Goal: Task Accomplishment & Management: Use online tool/utility

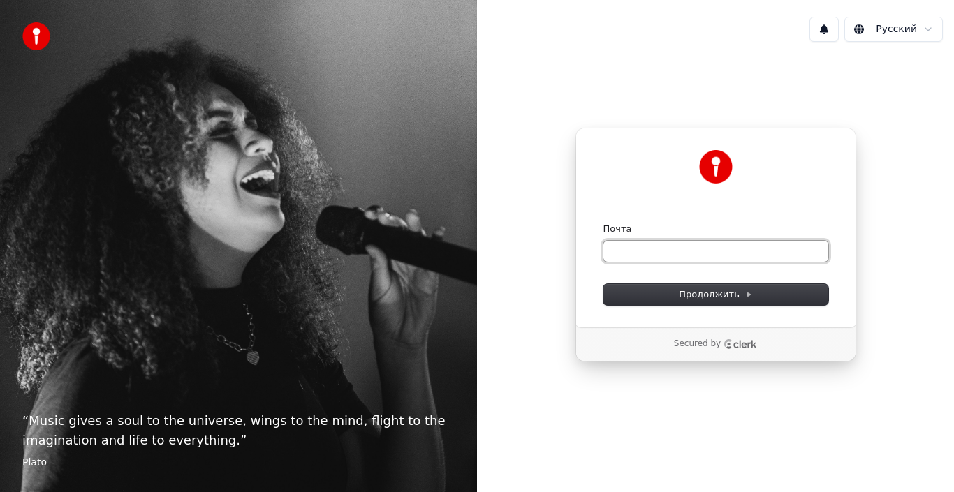
click at [611, 251] on input "Почта" at bounding box center [716, 251] width 225 height 21
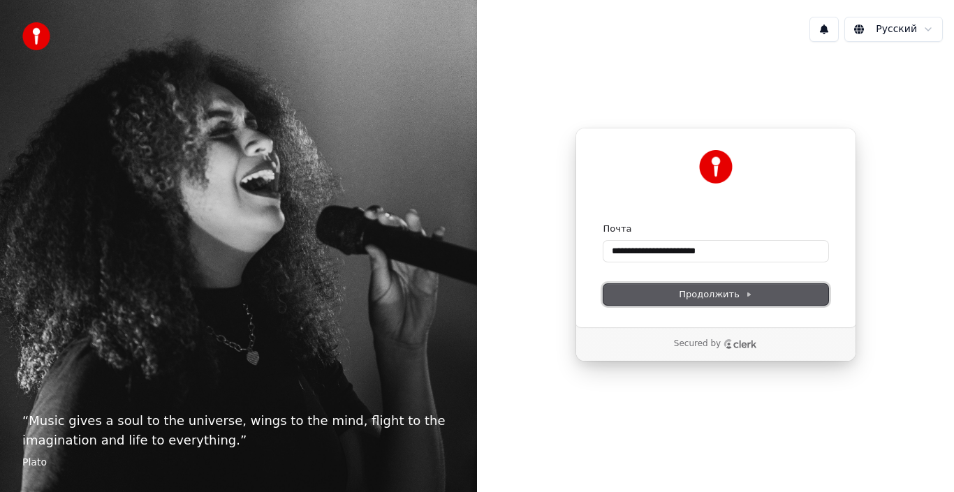
click at [732, 293] on span "Продолжить" at bounding box center [715, 294] width 73 height 13
click at [620, 332] on div "Secured by" at bounding box center [715, 345] width 279 height 34
click at [692, 293] on span "Продолжить" at bounding box center [715, 294] width 73 height 13
type input "**********"
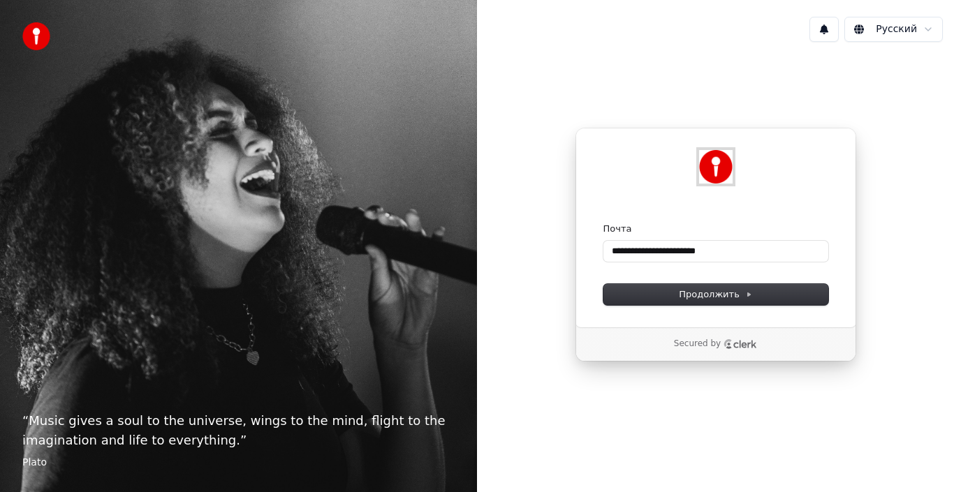
click at [717, 168] on img at bounding box center [716, 167] width 34 height 34
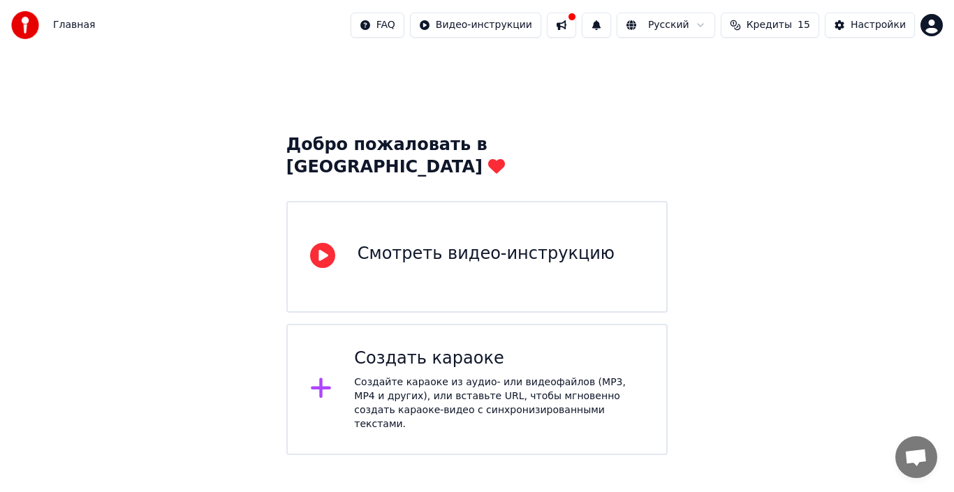
click at [518, 243] on div "Смотреть видео-инструкцию" at bounding box center [486, 254] width 257 height 22
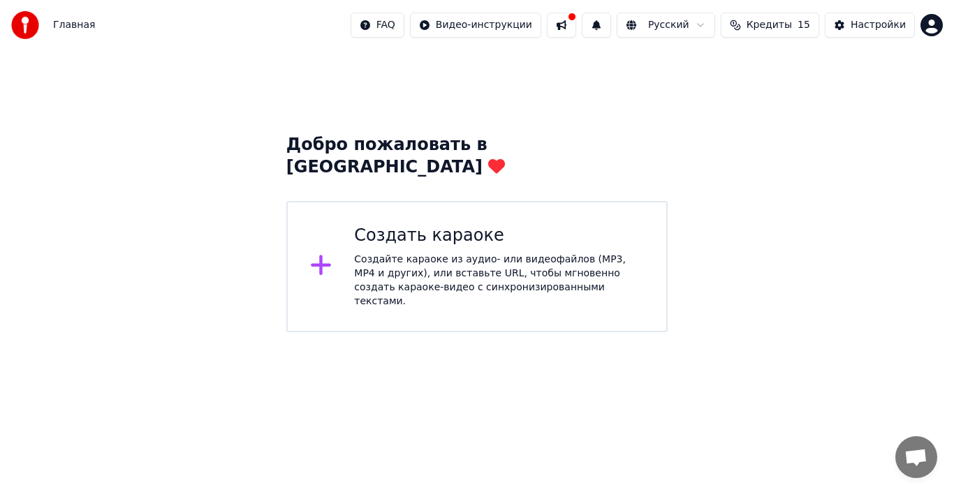
click at [318, 253] on icon at bounding box center [321, 265] width 22 height 25
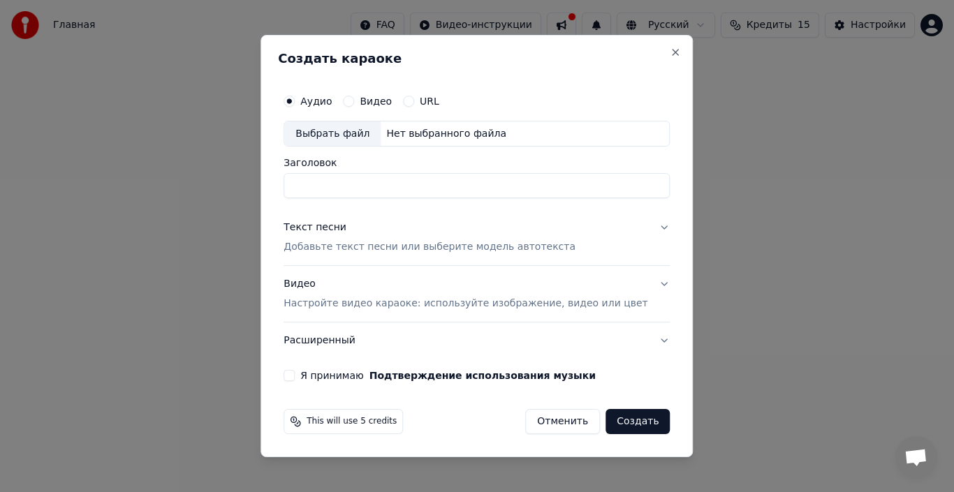
click at [392, 99] on label "Видео" at bounding box center [376, 101] width 32 height 10
click at [354, 99] on button "Видео" at bounding box center [348, 101] width 11 height 11
click at [349, 133] on div "Выбрать файл" at bounding box center [332, 134] width 96 height 25
type input "**********"
click at [623, 415] on button "Создать" at bounding box center [638, 421] width 64 height 25
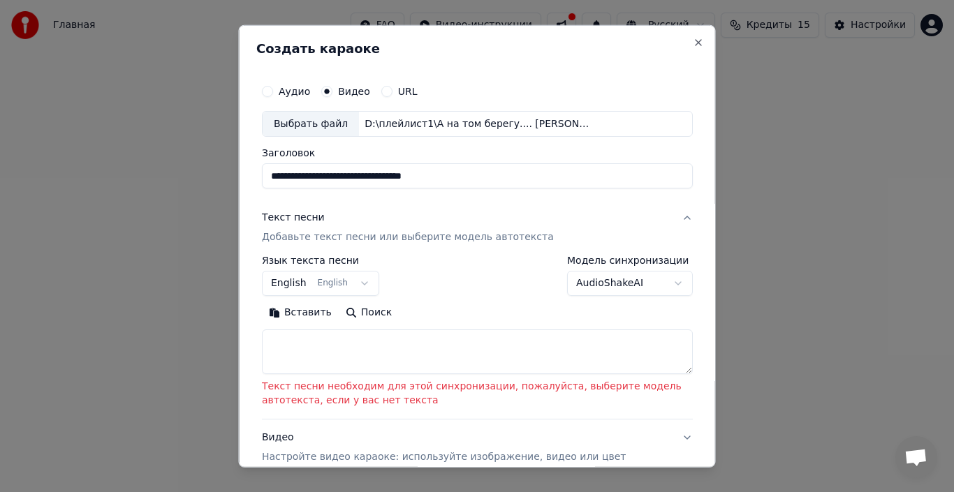
click at [356, 283] on button "English English" at bounding box center [320, 283] width 117 height 25
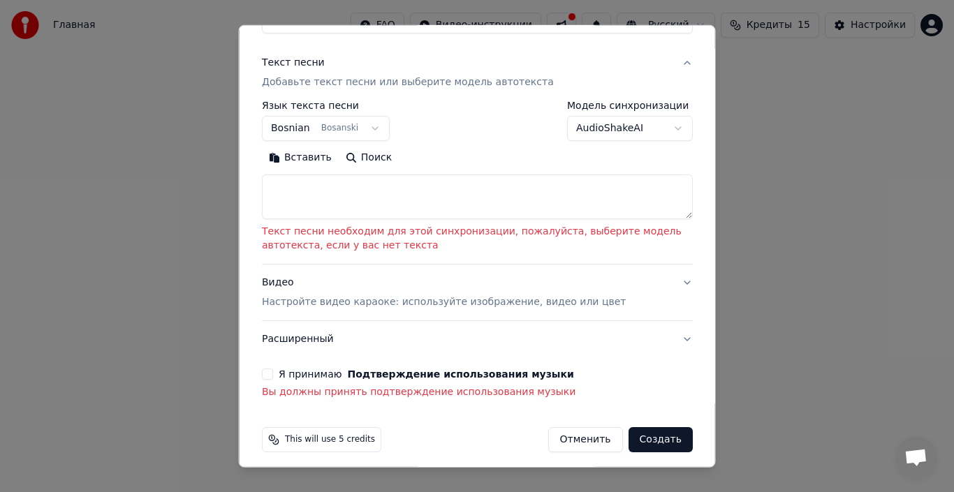
scroll to position [163, 0]
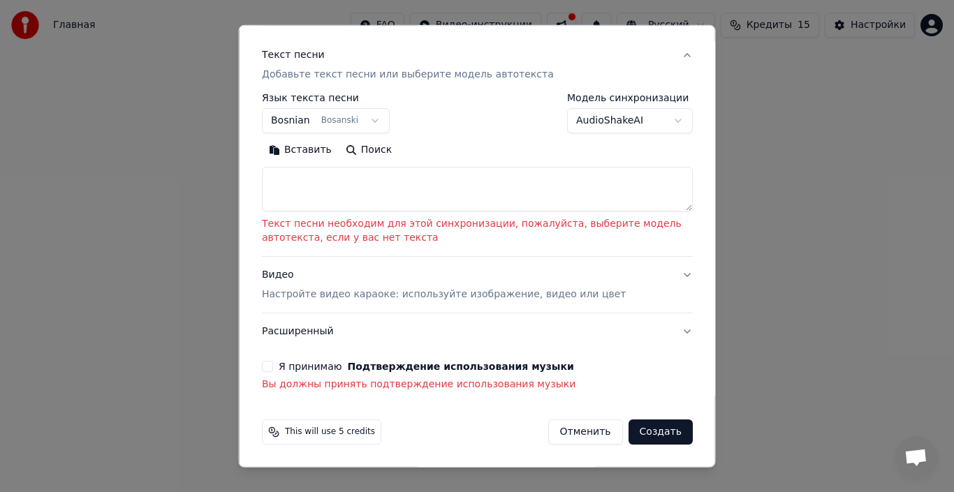
click at [264, 369] on button "Я принимаю Подтверждение использования музыки" at bounding box center [267, 366] width 11 height 11
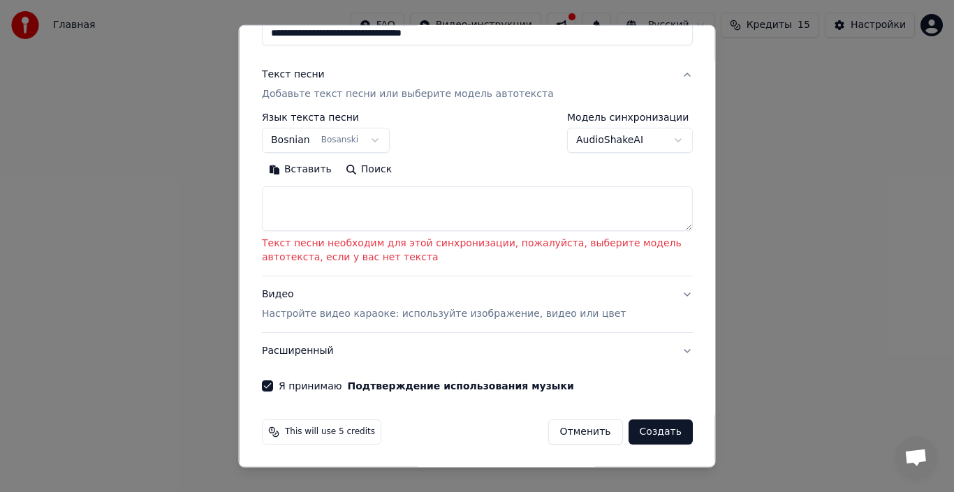
click at [652, 430] on button "Создать" at bounding box center [660, 432] width 64 height 25
select select "**"
click at [658, 427] on button "Создать" at bounding box center [660, 432] width 64 height 25
click at [650, 430] on button "Создать" at bounding box center [660, 432] width 64 height 25
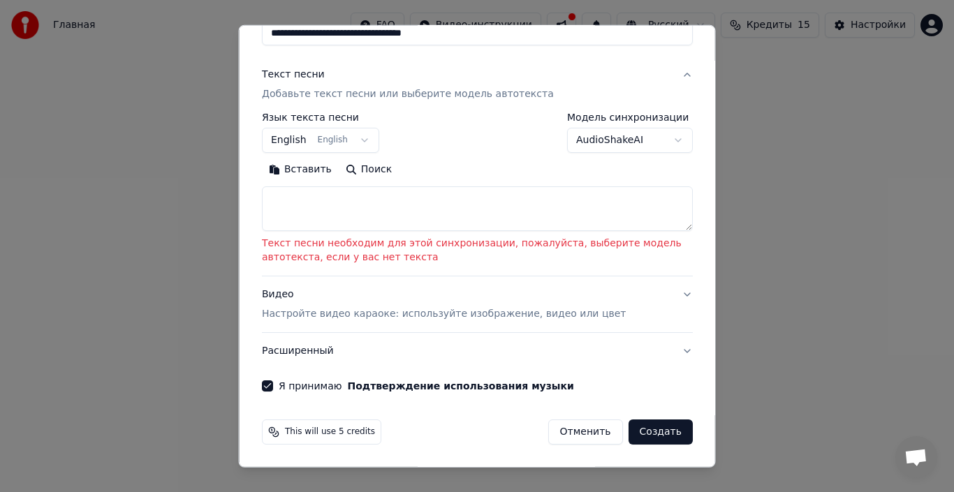
click at [650, 430] on button "Создать" at bounding box center [660, 432] width 64 height 25
click at [655, 431] on button "Создать" at bounding box center [660, 432] width 64 height 25
click at [654, 432] on button "Создать" at bounding box center [660, 432] width 64 height 25
click at [653, 431] on button "Создать" at bounding box center [660, 432] width 64 height 25
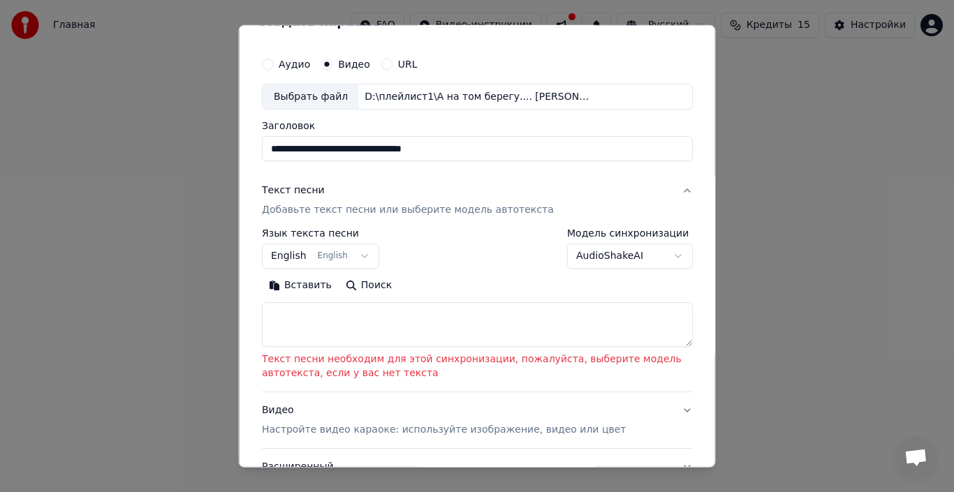
scroll to position [0, 0]
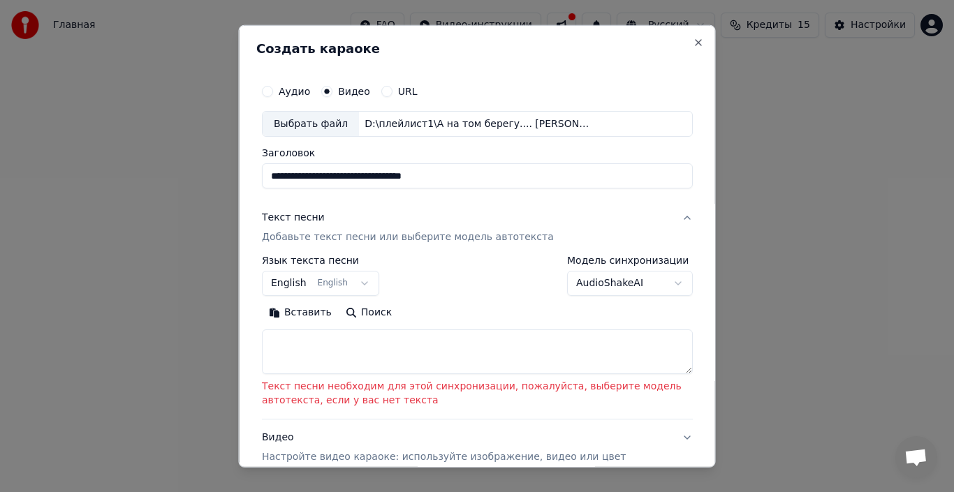
click at [675, 216] on button "Текст песни Добавьте текст песни или выберите модель автотекста" at bounding box center [477, 228] width 431 height 56
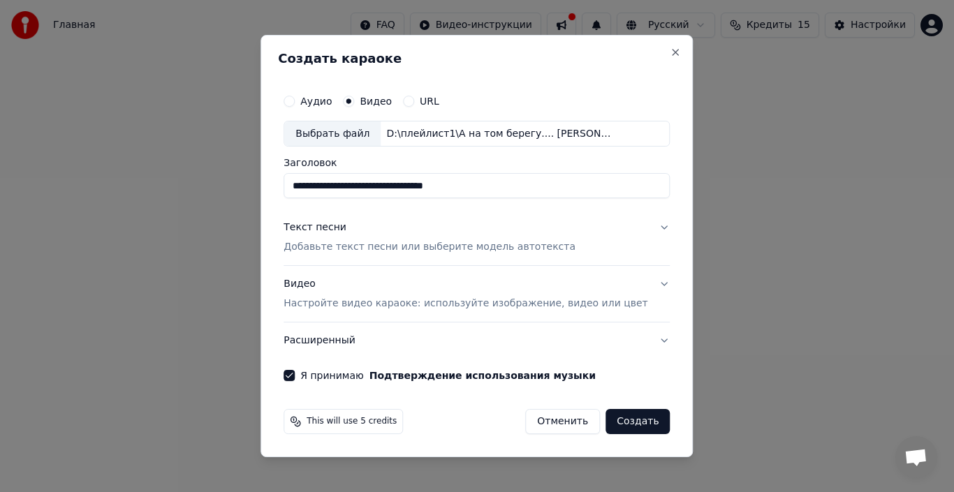
click at [624, 416] on button "Создать" at bounding box center [638, 421] width 64 height 25
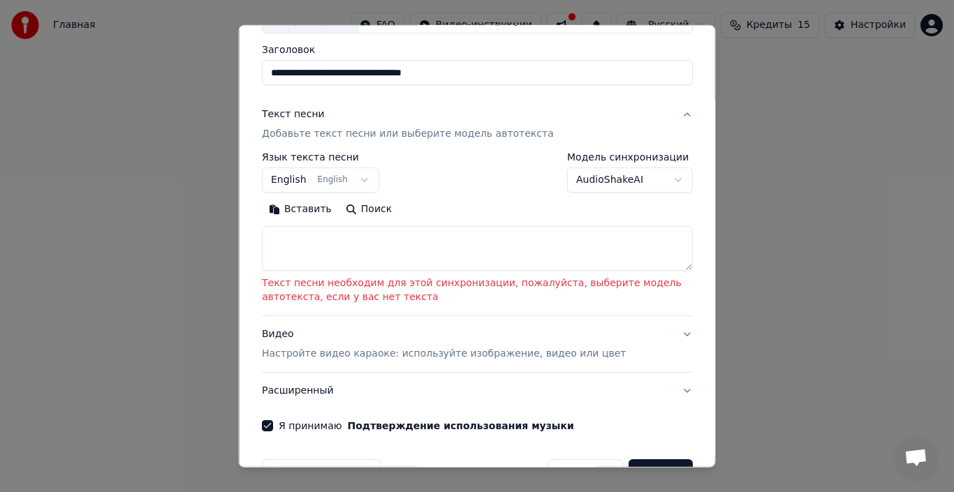
scroll to position [140, 0]
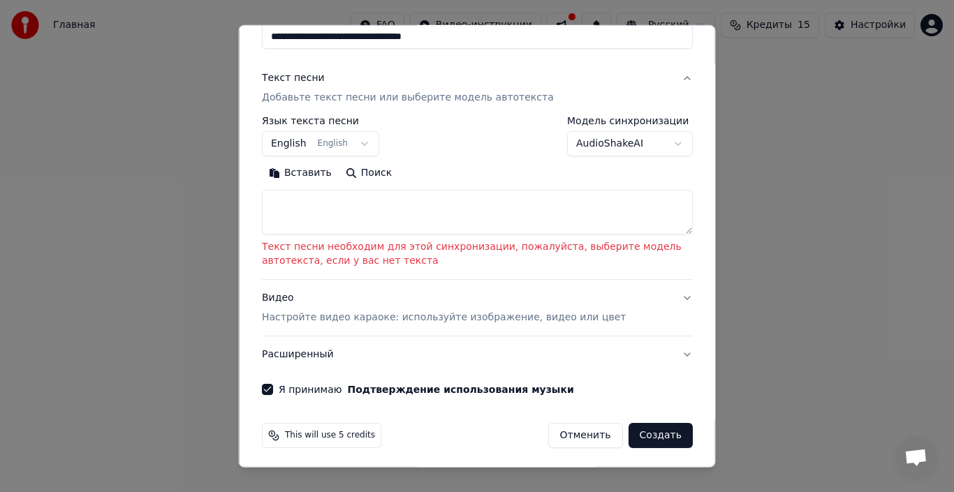
click at [272, 173] on button "Вставить" at bounding box center [300, 173] width 77 height 22
click at [300, 171] on button "Вставить" at bounding box center [300, 173] width 77 height 22
click at [277, 215] on textarea at bounding box center [477, 212] width 431 height 45
click at [657, 433] on button "Создать" at bounding box center [660, 435] width 64 height 25
click at [279, 213] on textarea at bounding box center [477, 212] width 431 height 45
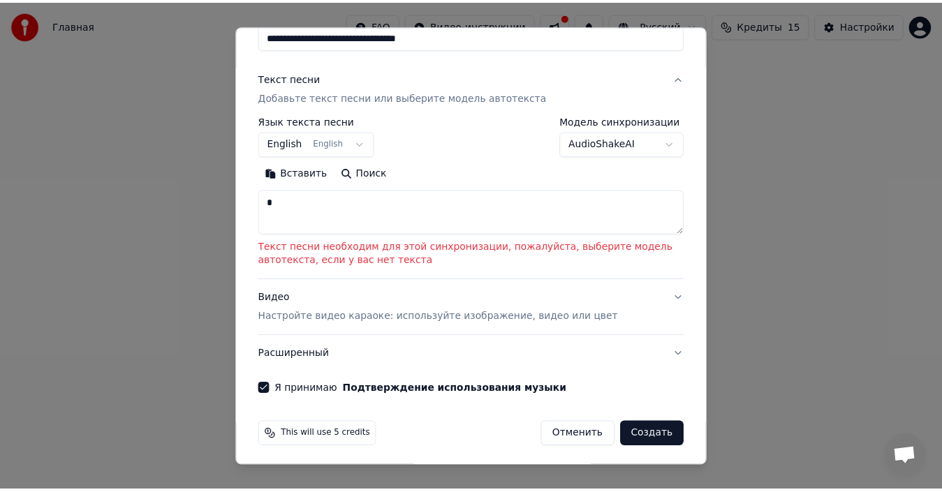
scroll to position [110, 0]
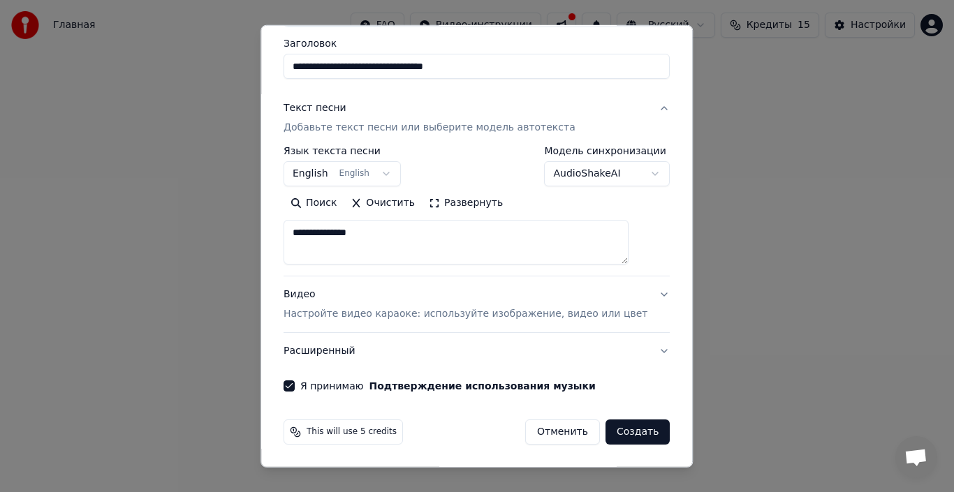
type textarea "**********"
click at [624, 427] on button "Создать" at bounding box center [638, 432] width 64 height 25
select select "**"
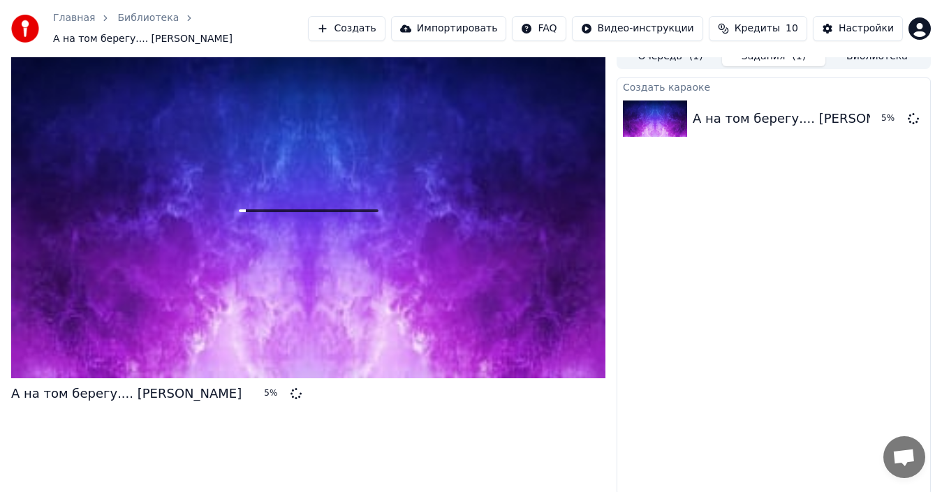
scroll to position [17, 0]
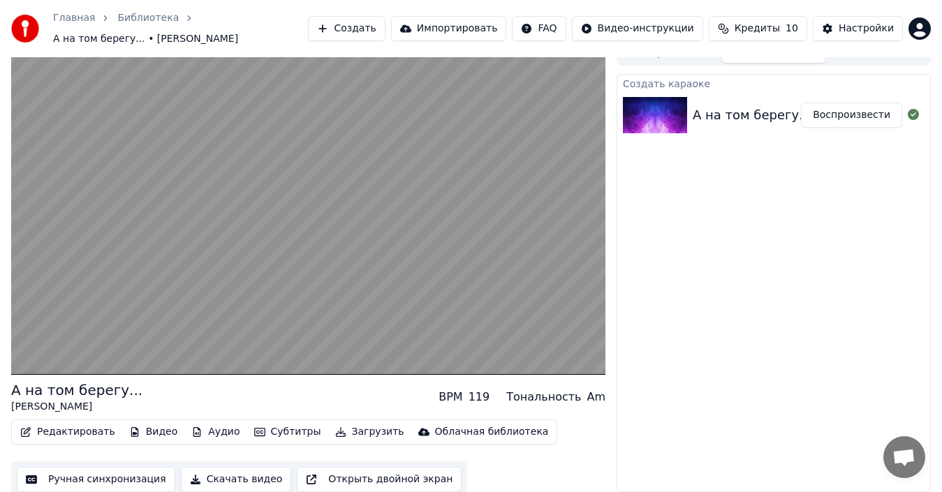
click at [873, 115] on button "Воспроизвести" at bounding box center [851, 115] width 101 height 25
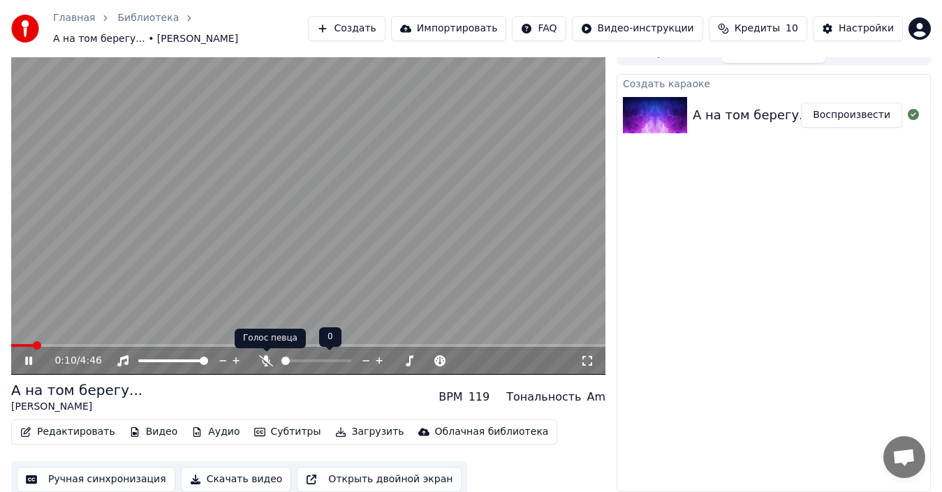
click at [265, 359] on icon at bounding box center [266, 361] width 14 height 11
click at [264, 361] on icon at bounding box center [266, 361] width 14 height 11
click at [265, 356] on icon at bounding box center [266, 361] width 14 height 11
click at [315, 288] on video at bounding box center [308, 208] width 594 height 335
click at [13, 346] on span at bounding box center [73, 345] width 124 height 3
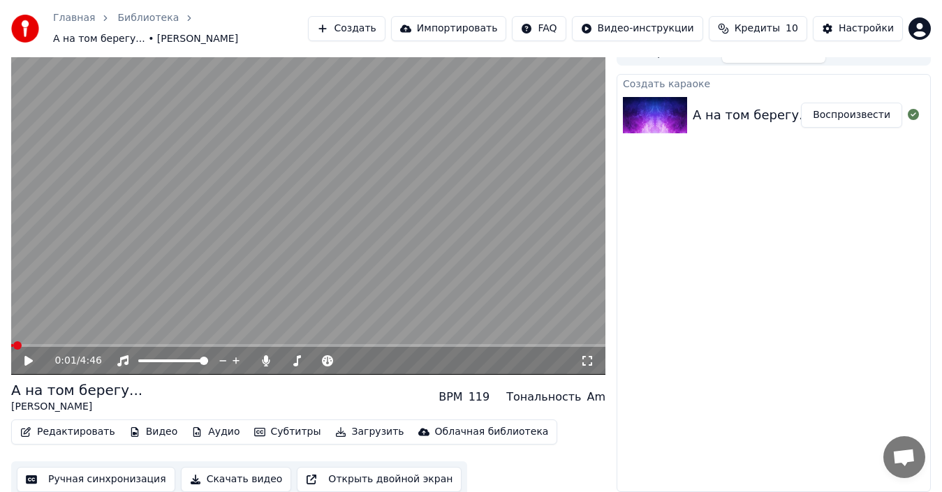
click at [25, 360] on icon at bounding box center [28, 361] width 8 height 10
click at [55, 339] on video at bounding box center [308, 208] width 594 height 335
click at [55, 342] on video at bounding box center [308, 208] width 594 height 335
click at [97, 342] on span at bounding box center [101, 346] width 8 height 8
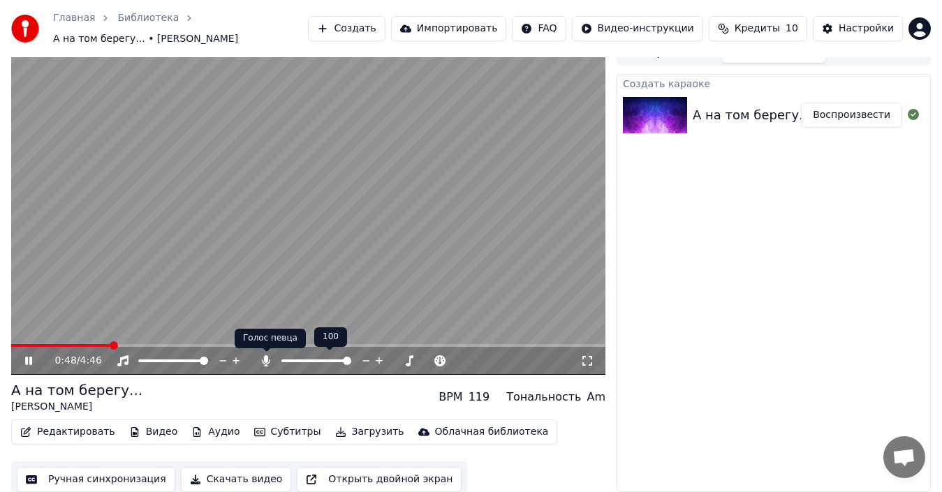
click at [262, 361] on icon at bounding box center [266, 361] width 14 height 11
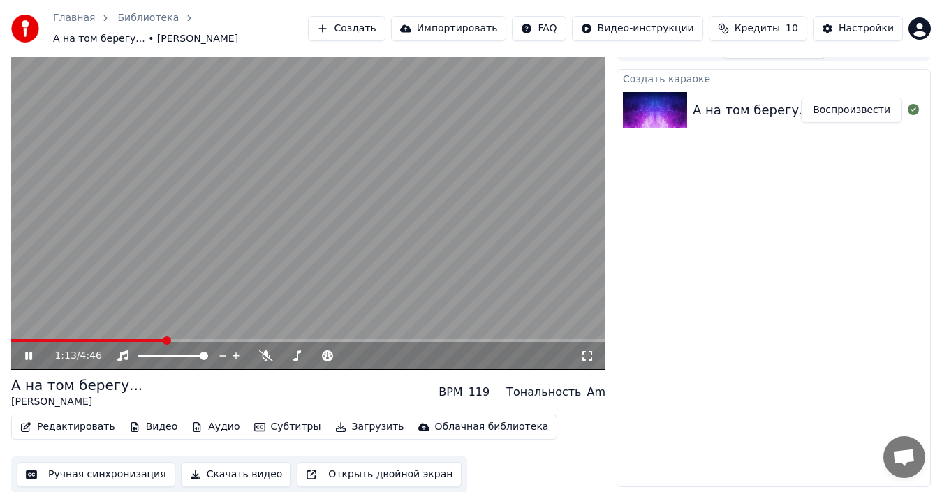
scroll to position [22, 0]
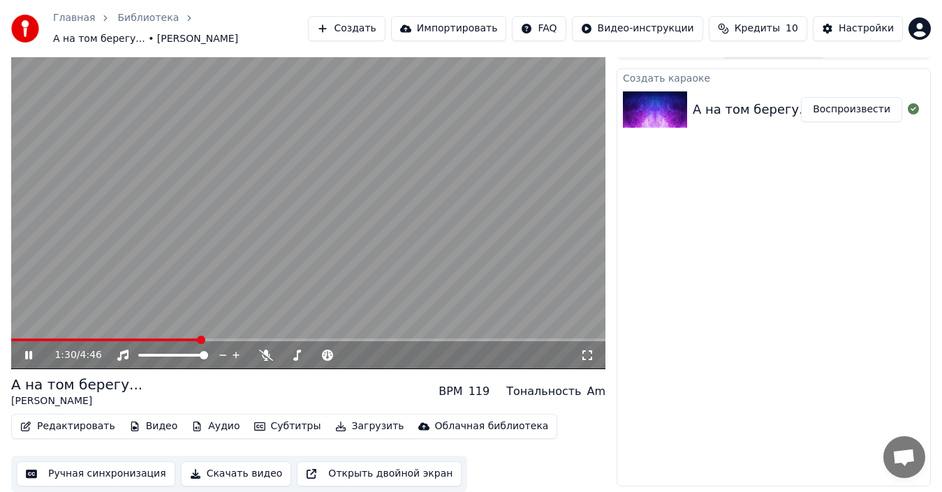
click at [24, 351] on icon at bounding box center [38, 355] width 32 height 11
click at [324, 356] on icon at bounding box center [327, 355] width 11 height 11
click at [326, 358] on icon at bounding box center [327, 355] width 11 height 11
click at [351, 336] on video at bounding box center [308, 202] width 594 height 335
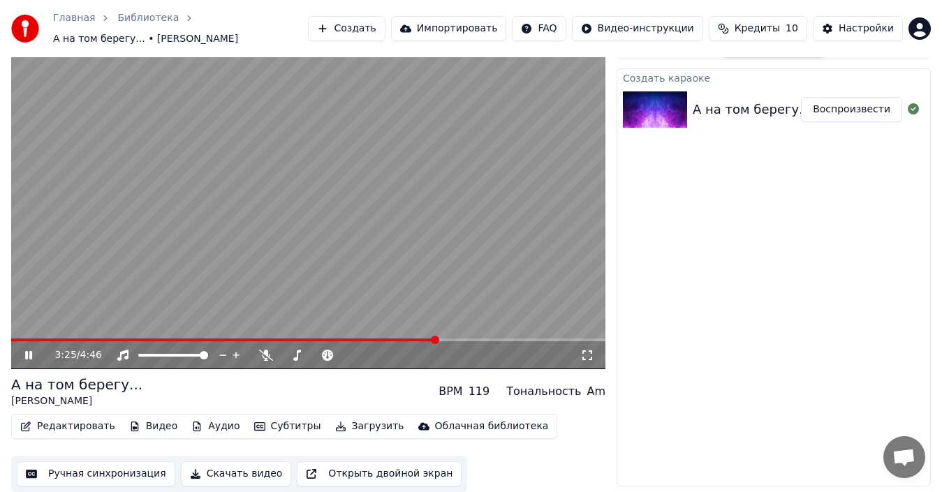
click at [438, 336] on span at bounding box center [435, 340] width 8 height 8
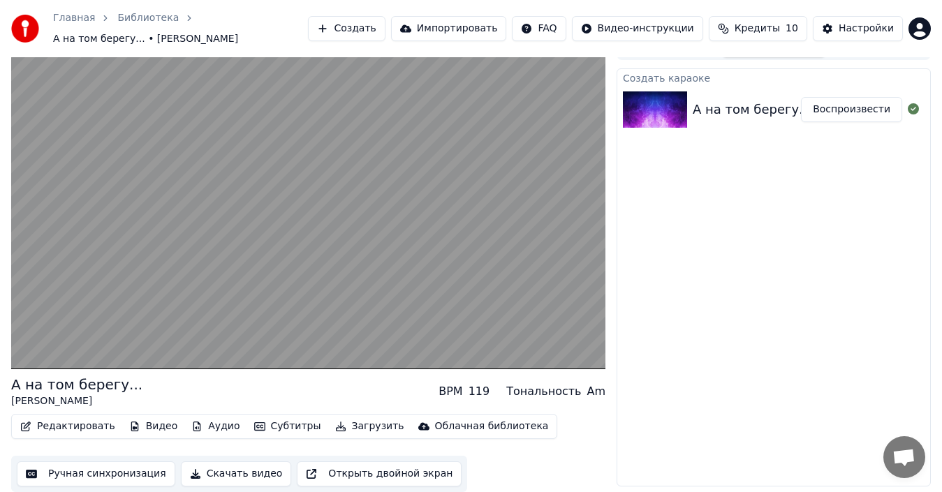
click at [105, 474] on button "Ручная синхронизация" at bounding box center [96, 474] width 159 height 25
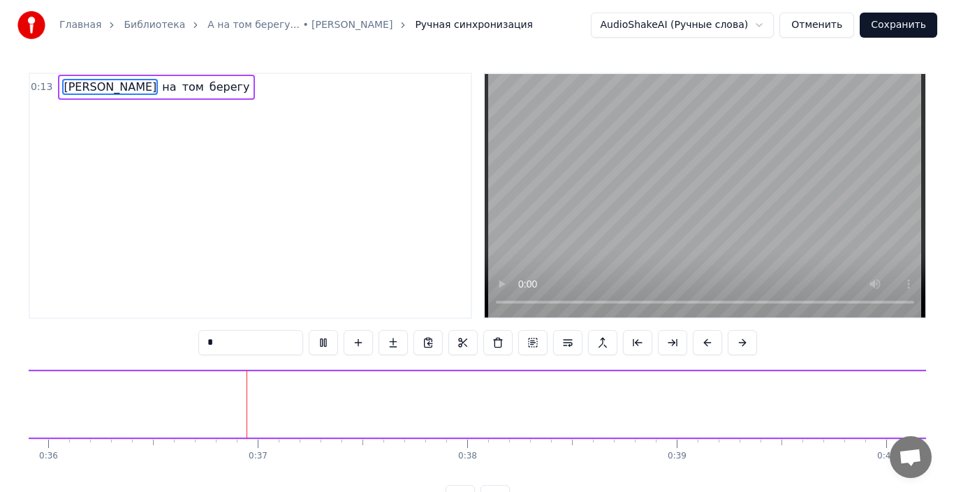
scroll to position [0, 7564]
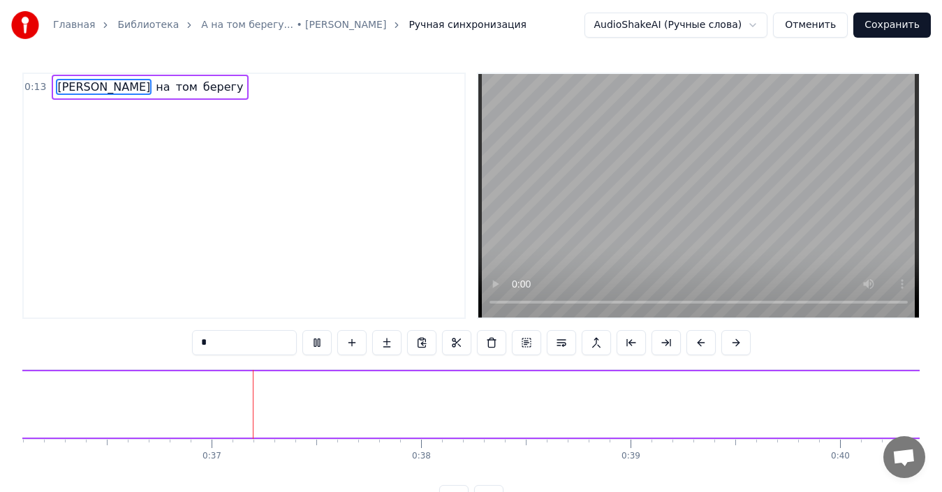
click at [765, 24] on html "Главная Библиотека А на том берегу... • Александр Малинин Ручная синхронизация …" at bounding box center [471, 266] width 942 height 533
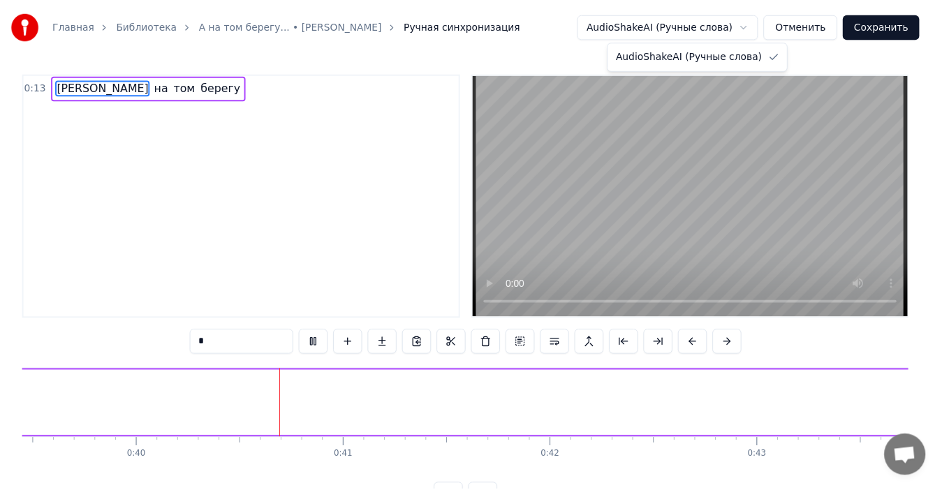
scroll to position [0, 8343]
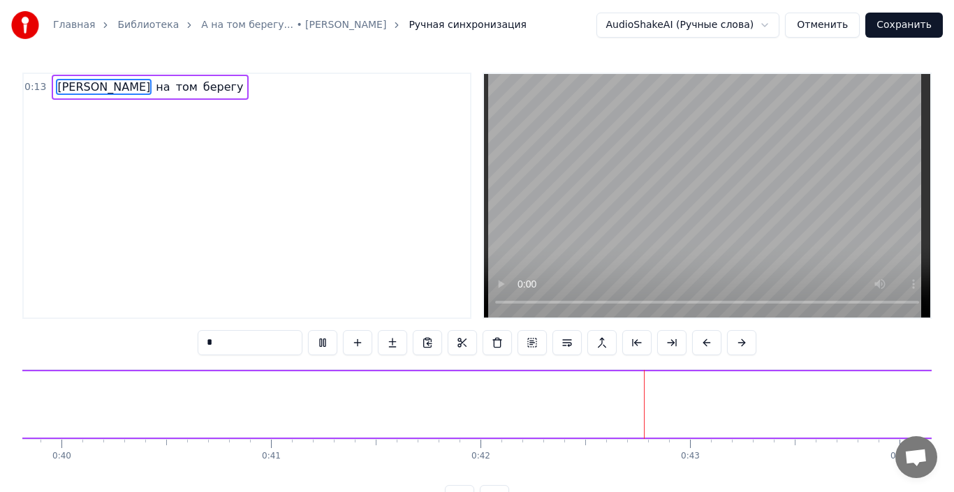
click at [766, 23] on html "Главная Библиотека А на том берегу... • Александр Малинин Ручная синхронизация …" at bounding box center [477, 266] width 954 height 533
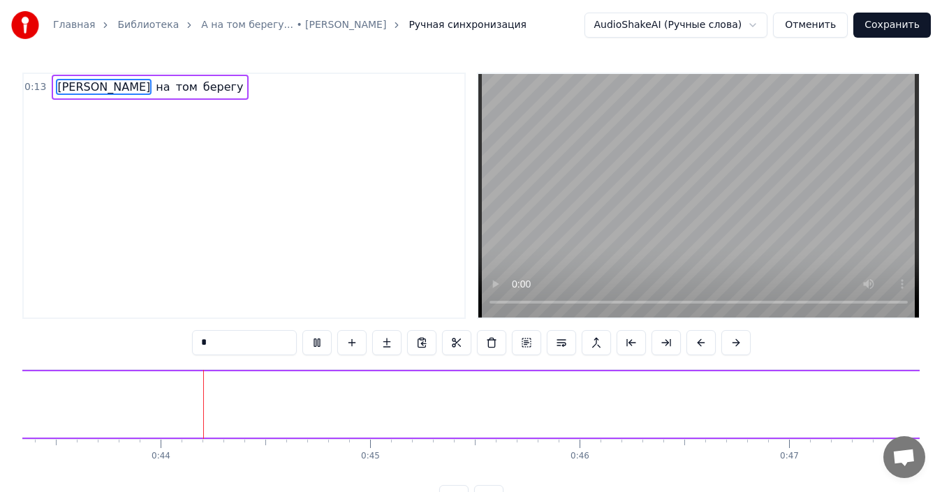
click at [725, 29] on html "Главная Библиотека А на том берегу... • Александр Малинин Ручная синхронизация …" at bounding box center [471, 266] width 942 height 533
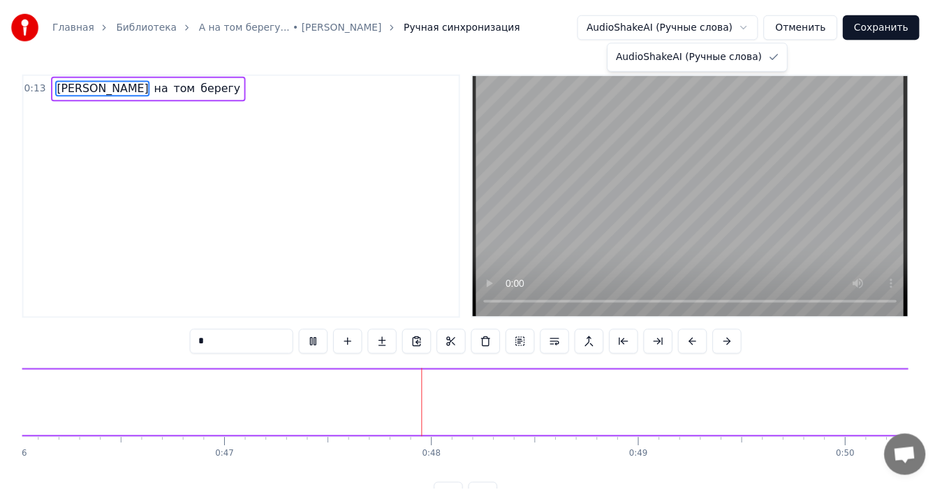
scroll to position [0, 9906]
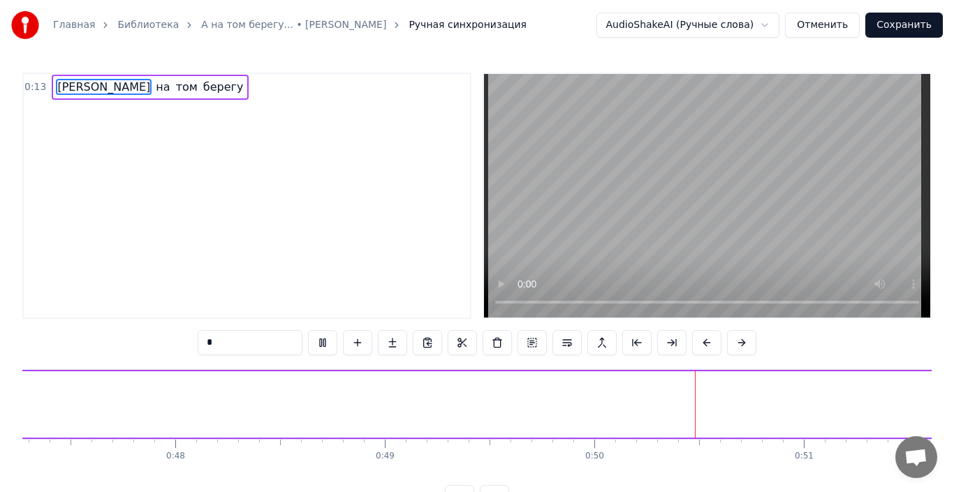
click at [638, 32] on html "Главная Библиотека А на том берегу... • Александр Малинин Ручная синхронизация …" at bounding box center [477, 266] width 954 height 533
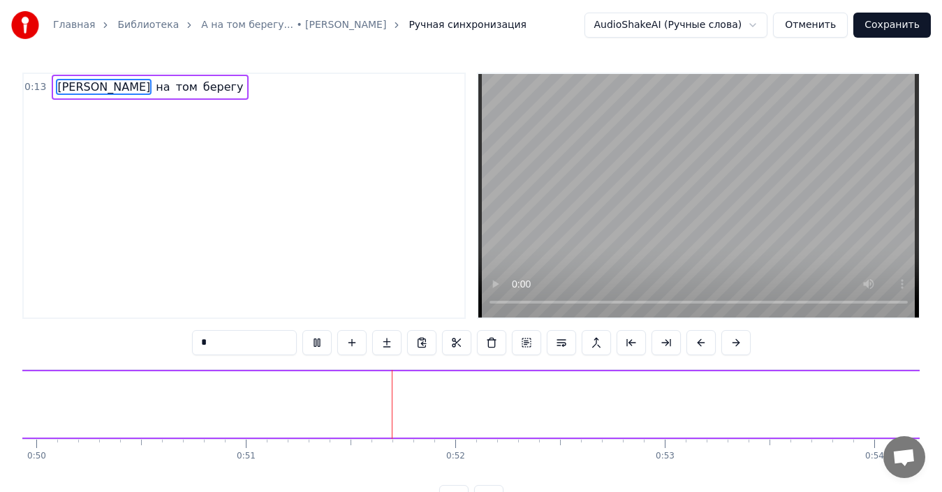
scroll to position [0, 10687]
click at [763, 23] on html "Главная Библиотека А на том берегу... • Александр Малинин Ручная синхронизация …" at bounding box center [471, 266] width 942 height 533
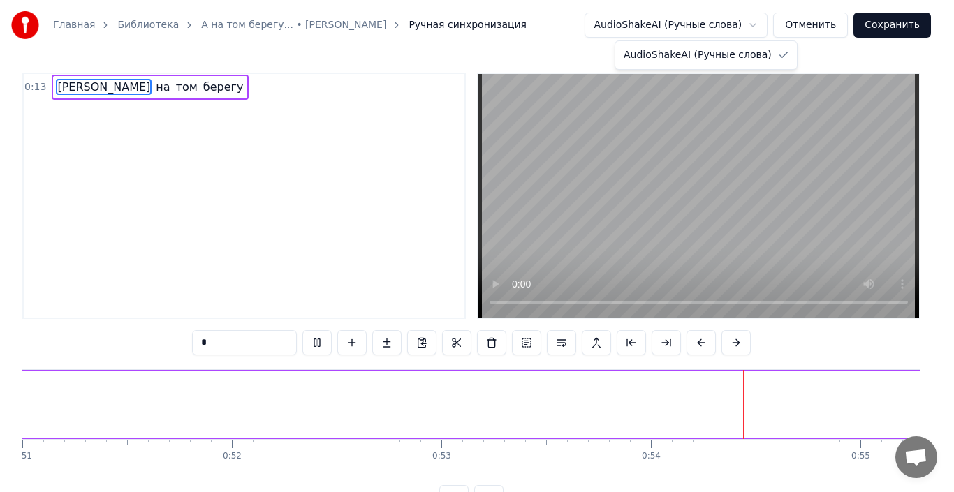
click at [736, 26] on html "Главная Библиотека А на том берегу... • Александр Малинин Ручная синхронизация …" at bounding box center [477, 266] width 954 height 533
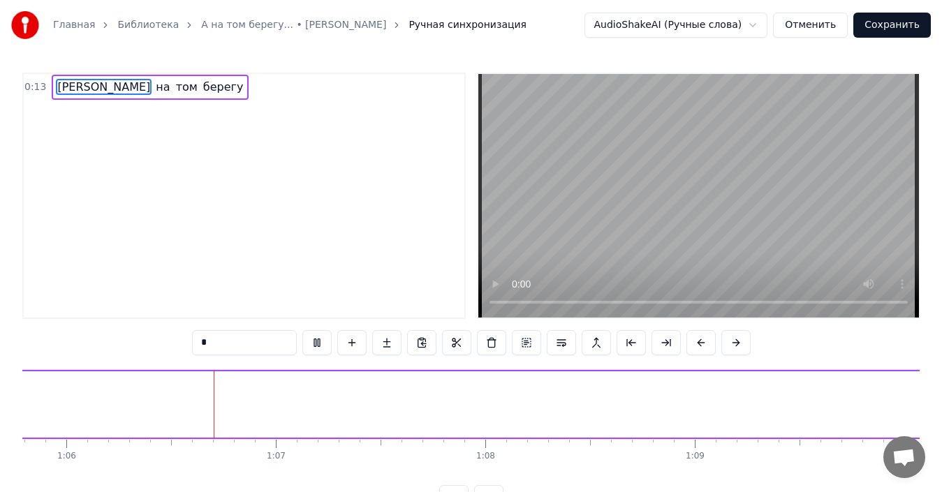
scroll to position [0, 13827]
click at [812, 26] on button "Отменить" at bounding box center [810, 25] width 75 height 25
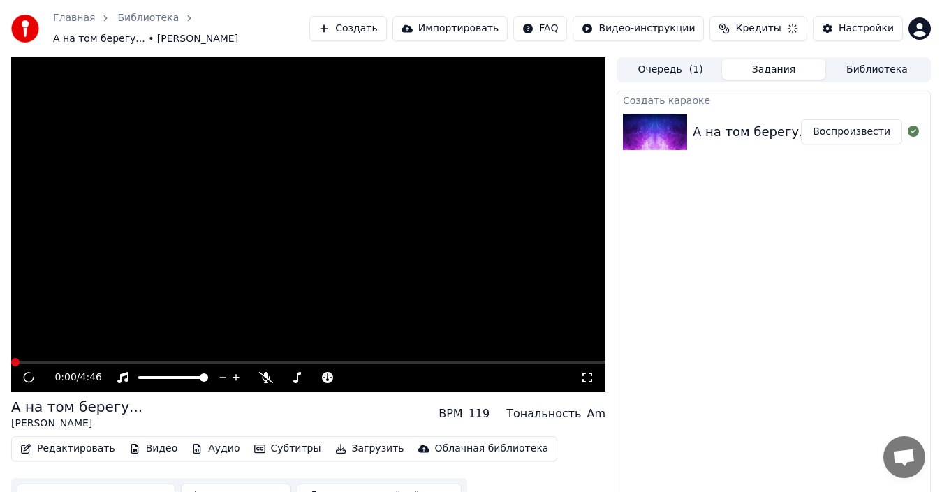
scroll to position [17, 0]
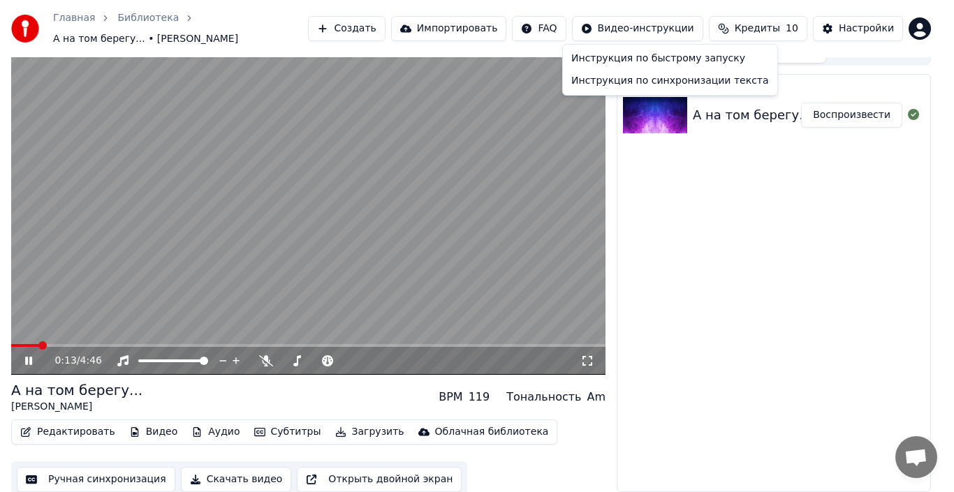
click at [678, 26] on html "Главная Библиотека А на том берегу... • Александр Малинин Создать Импортировать…" at bounding box center [477, 229] width 954 height 492
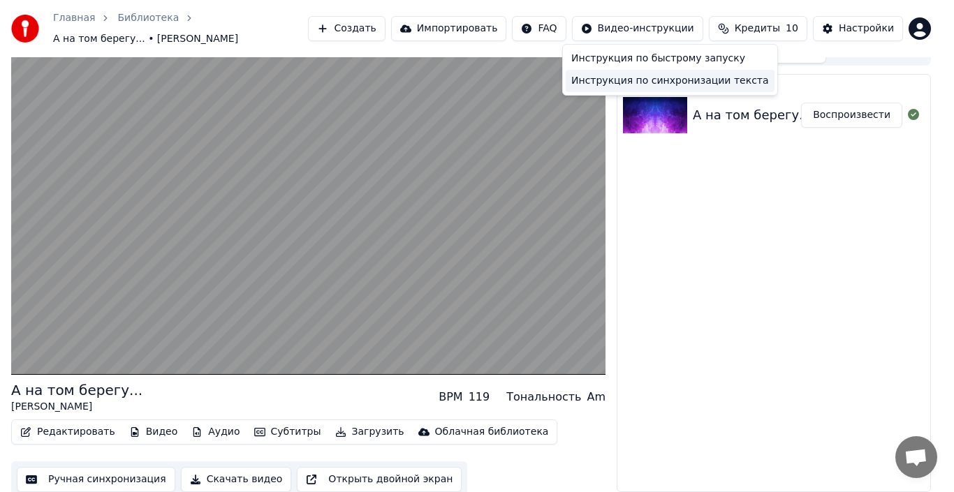
click at [676, 81] on div "Инструкция по синхронизации текста" at bounding box center [670, 81] width 209 height 22
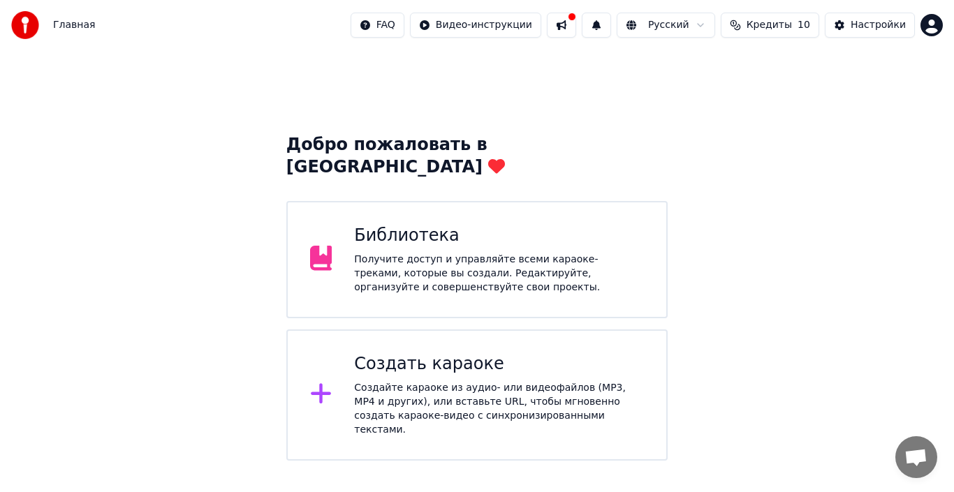
click at [315, 381] on icon at bounding box center [321, 393] width 22 height 25
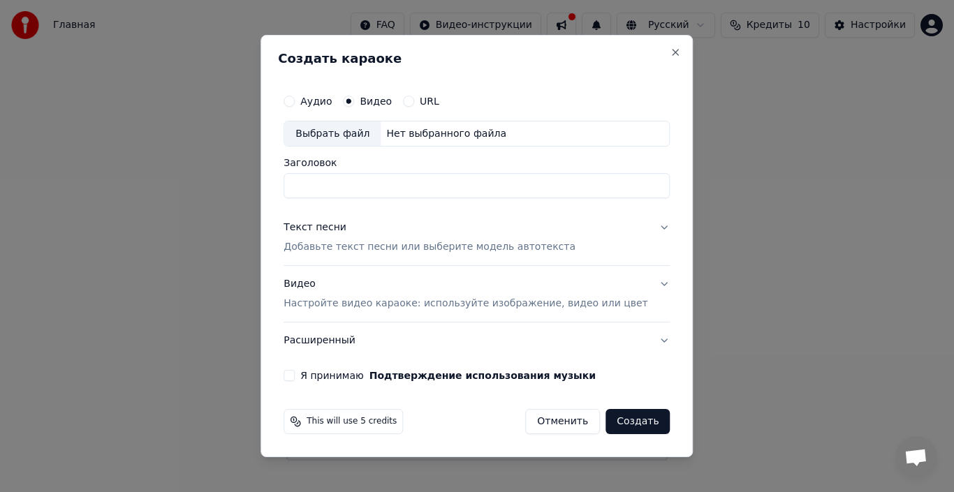
click at [339, 131] on div "Выбрать файл" at bounding box center [332, 134] width 96 height 25
type input "**********"
click at [295, 372] on button "Я принимаю Подтверждение использования музыки" at bounding box center [289, 375] width 11 height 11
drag, startPoint x: 620, startPoint y: 419, endPoint x: 638, endPoint y: 427, distance: 20.4
click at [620, 420] on button "Создать" at bounding box center [638, 421] width 64 height 25
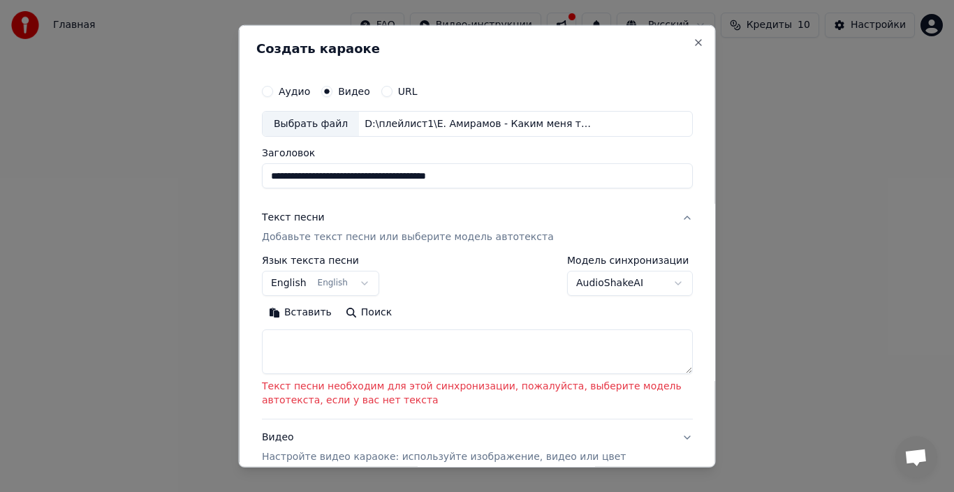
click at [355, 282] on button "English English" at bounding box center [320, 283] width 117 height 25
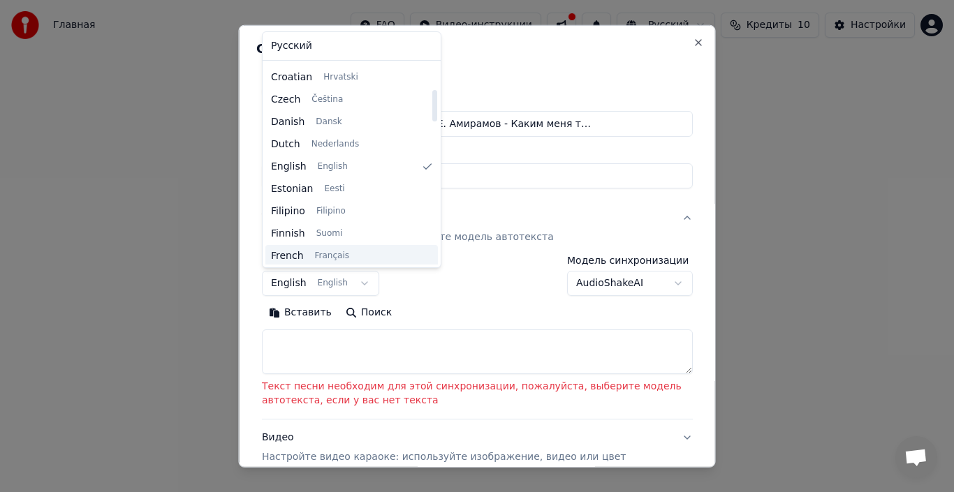
scroll to position [164, 0]
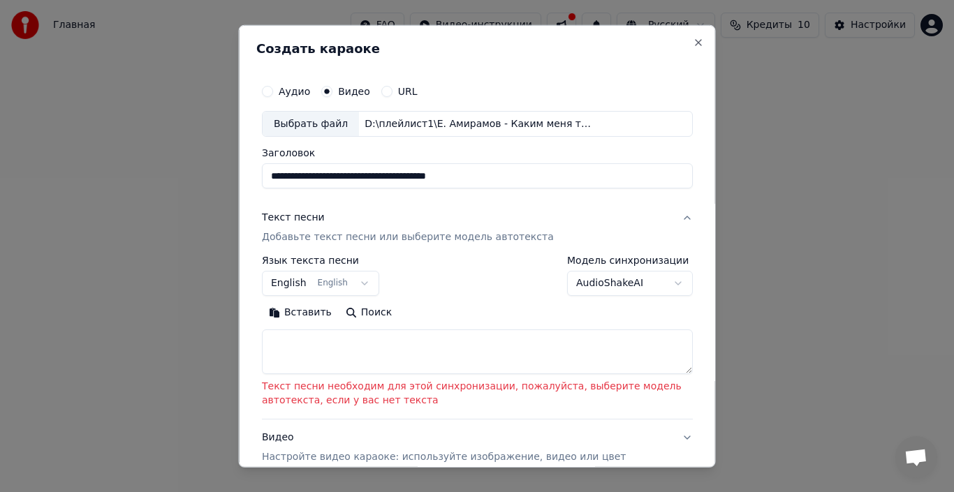
click at [354, 281] on button "English English" at bounding box center [320, 283] width 117 height 25
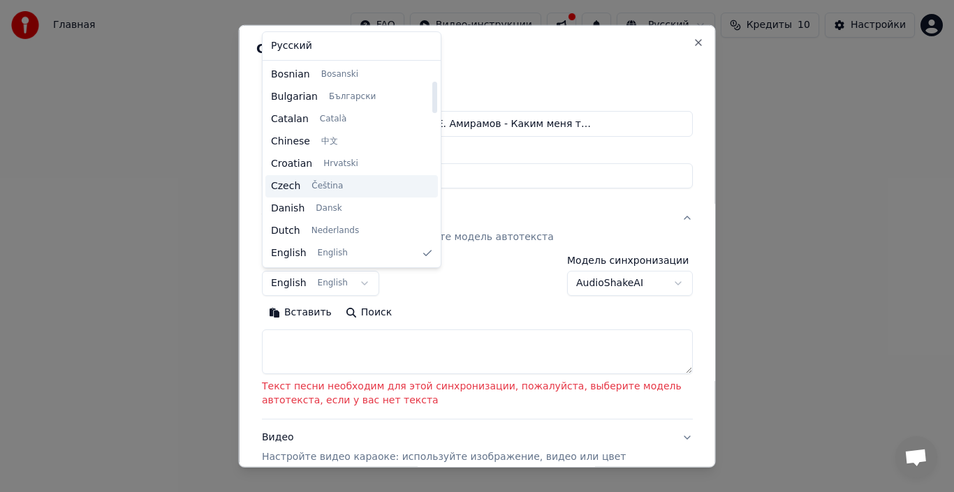
scroll to position [0, 0]
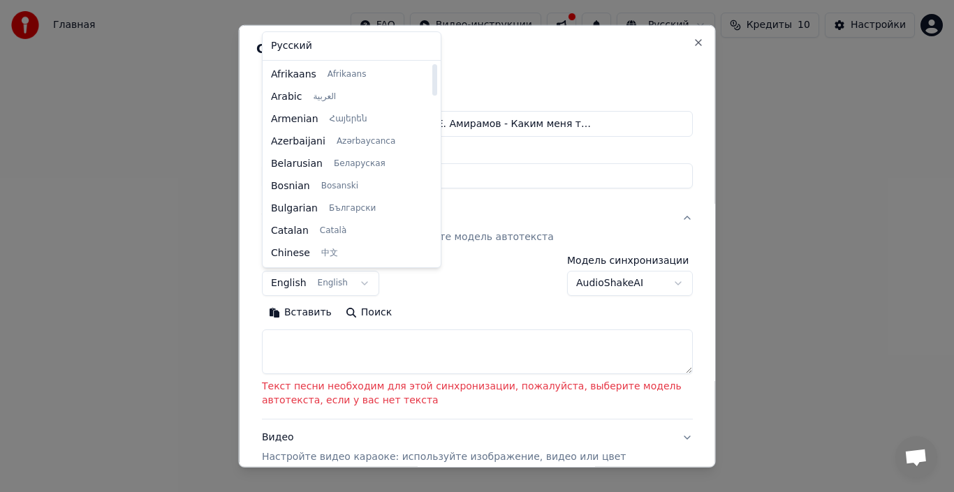
select select "**"
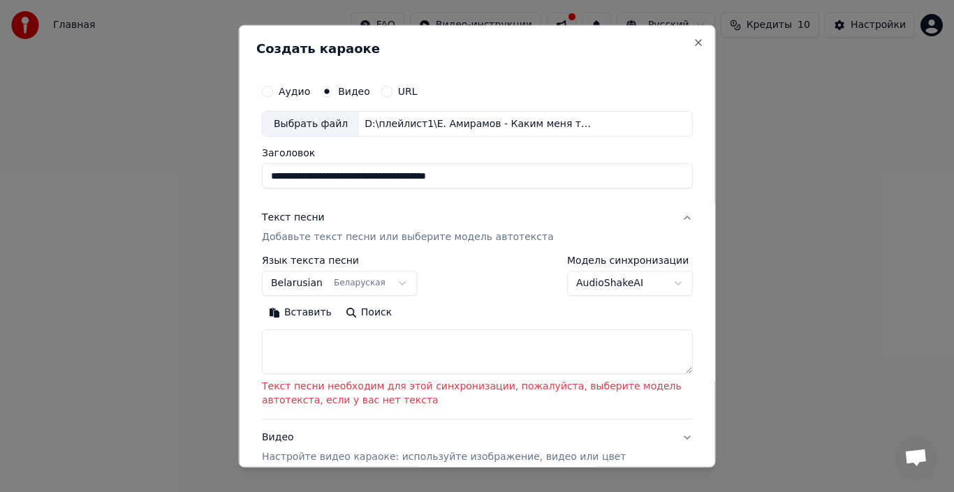
click at [279, 357] on textarea at bounding box center [477, 352] width 431 height 45
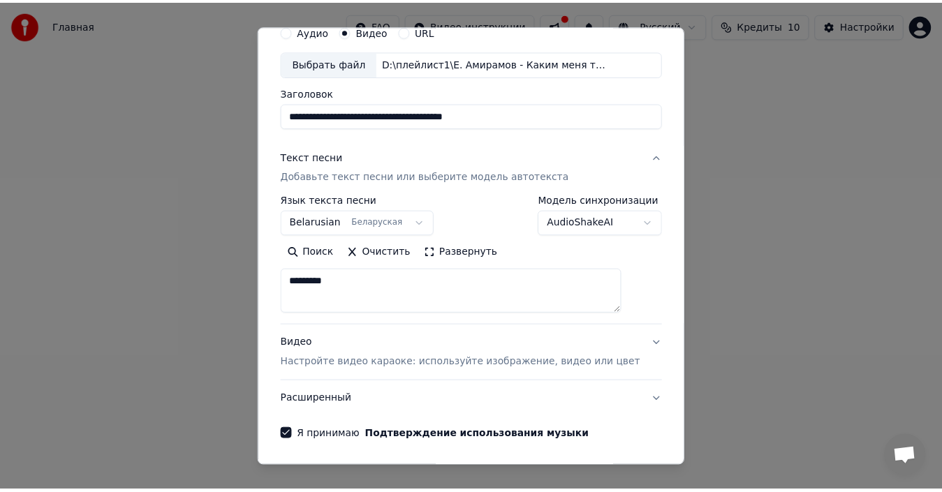
scroll to position [110, 0]
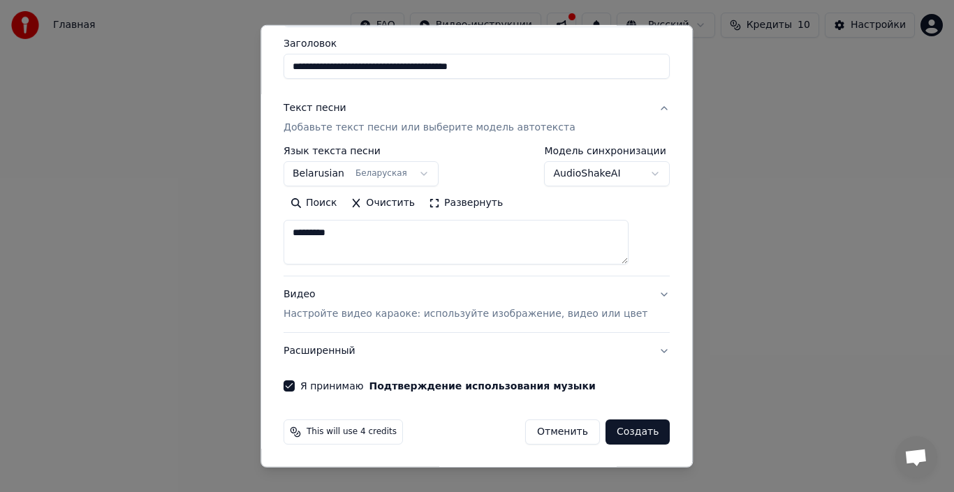
type textarea "*********"
click at [614, 430] on button "Создать" at bounding box center [638, 432] width 64 height 25
select select "**"
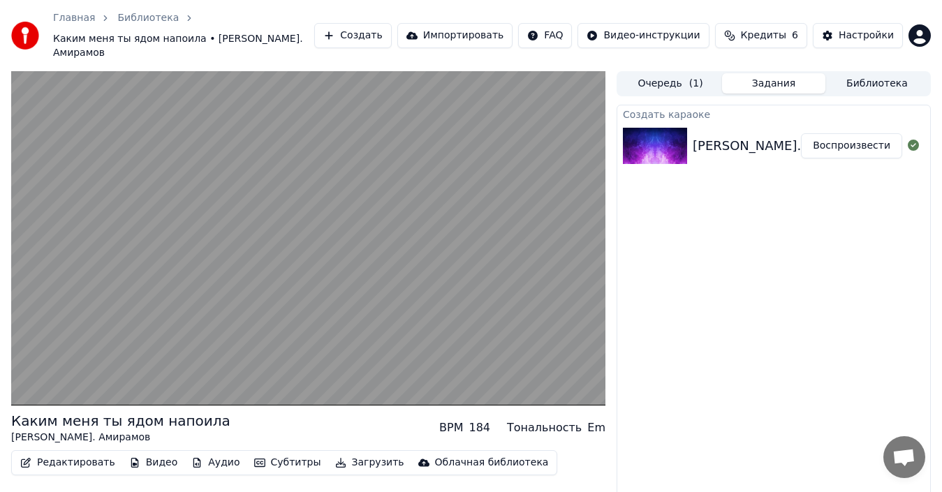
click at [863, 133] on button "Воспроизвести" at bounding box center [851, 145] width 101 height 25
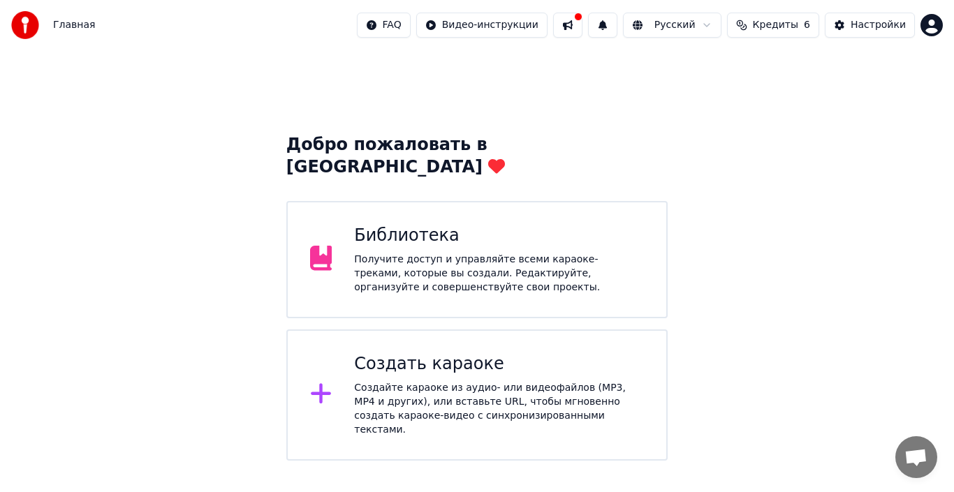
click at [329, 246] on icon at bounding box center [321, 258] width 22 height 25
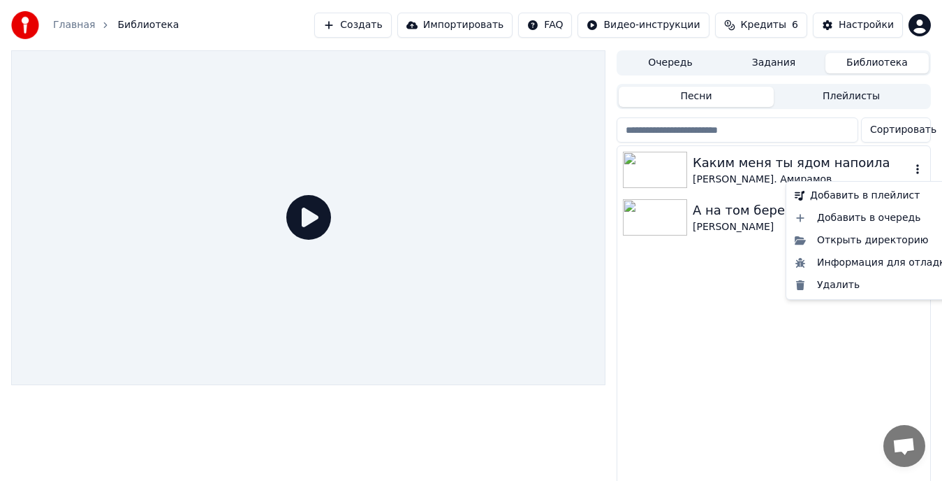
click at [913, 172] on icon "button" at bounding box center [918, 168] width 14 height 11
click at [845, 284] on div "Удалить" at bounding box center [873, 285] width 168 height 22
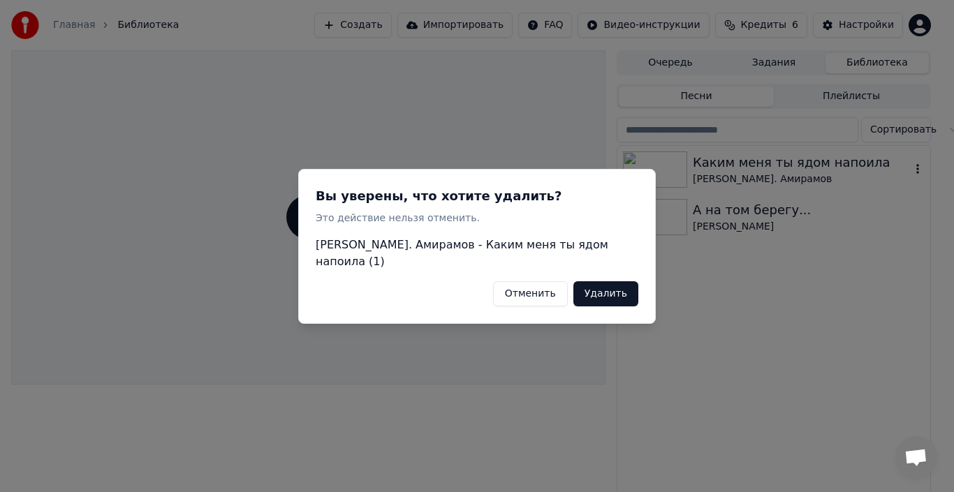
click at [613, 281] on button "Удалить" at bounding box center [605, 293] width 65 height 25
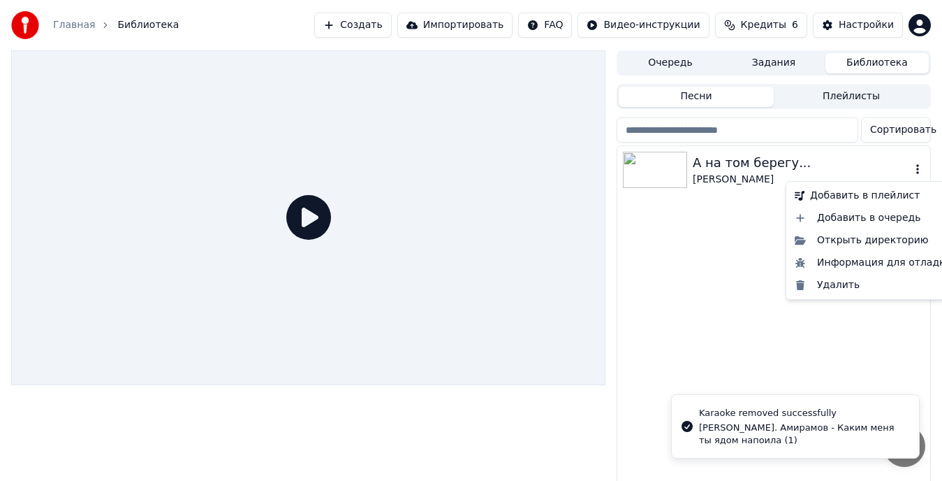
click at [919, 170] on icon "button" at bounding box center [918, 168] width 14 height 11
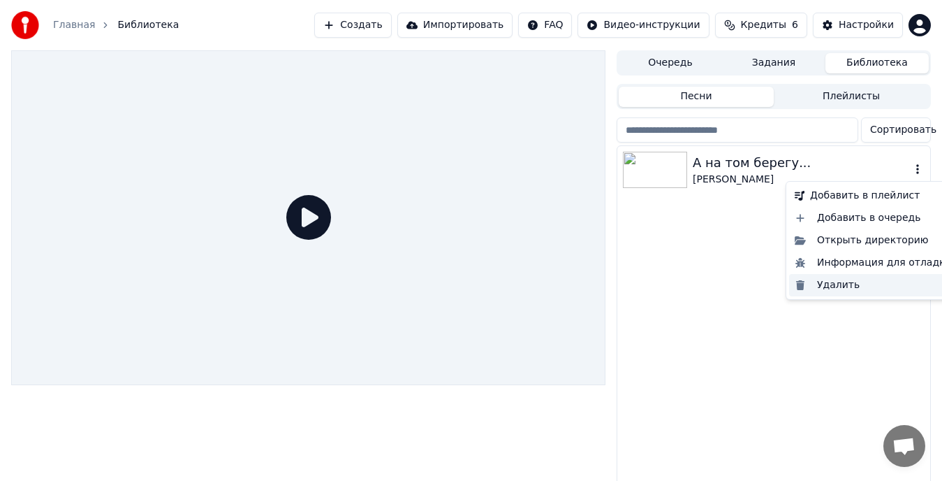
click at [843, 287] on div "Удалить" at bounding box center [873, 285] width 168 height 22
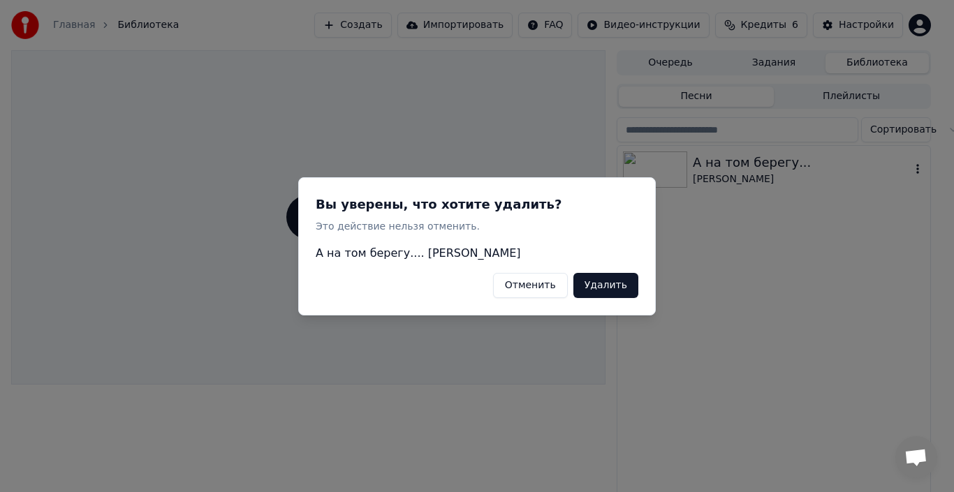
click at [606, 284] on button "Удалить" at bounding box center [605, 284] width 65 height 25
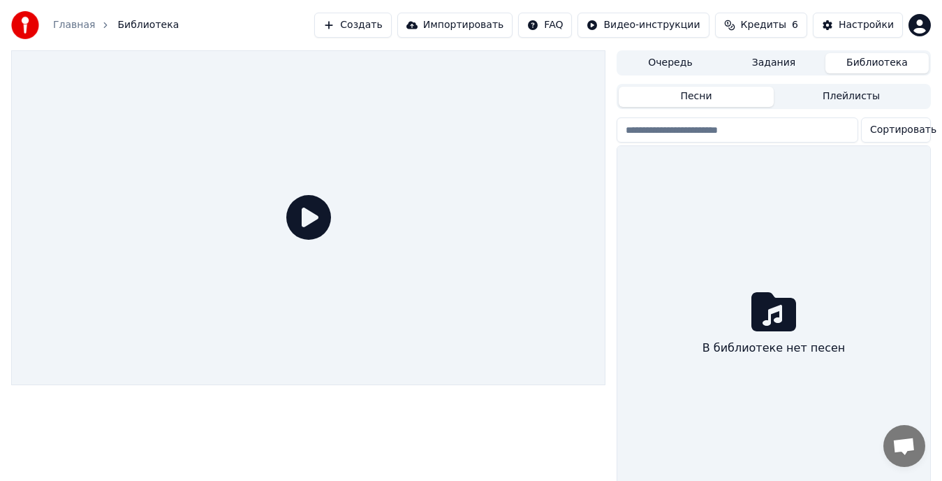
click at [391, 24] on button "Создать" at bounding box center [352, 25] width 77 height 25
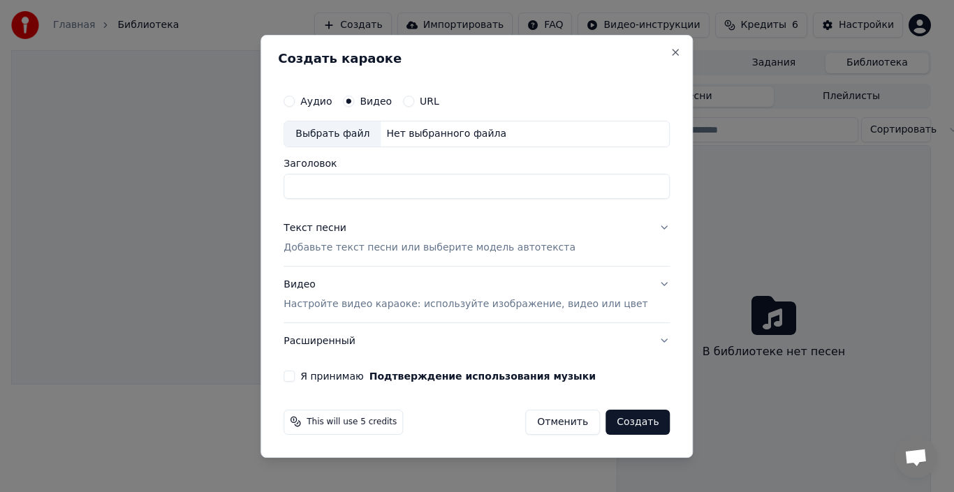
click at [340, 135] on div "Выбрать файл" at bounding box center [332, 134] width 96 height 25
type input "**********"
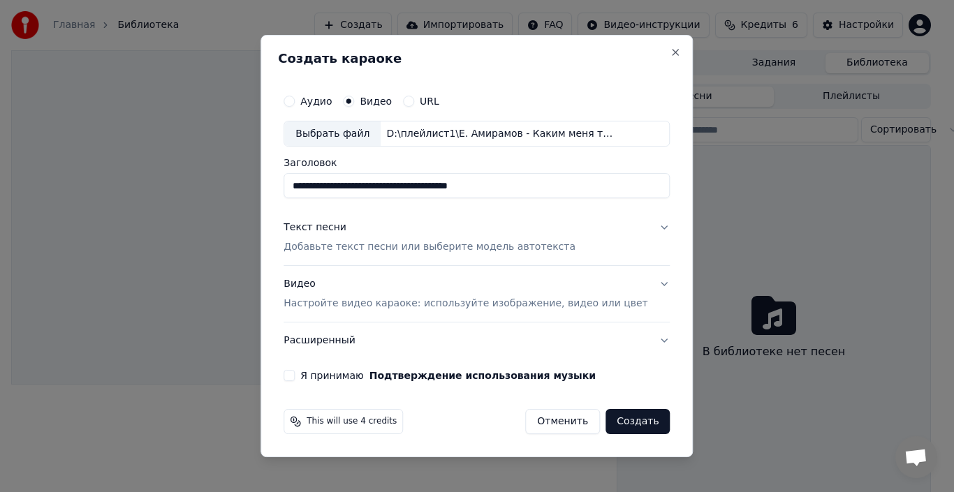
click at [640, 228] on button "Текст песни Добавьте текст песни или выберите модель автотекста" at bounding box center [477, 238] width 386 height 56
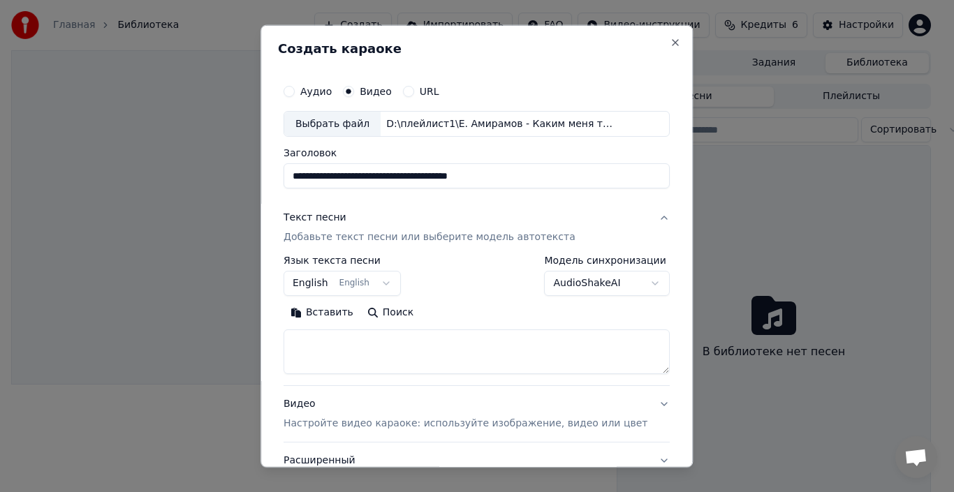
click at [392, 282] on button "English English" at bounding box center [342, 283] width 117 height 25
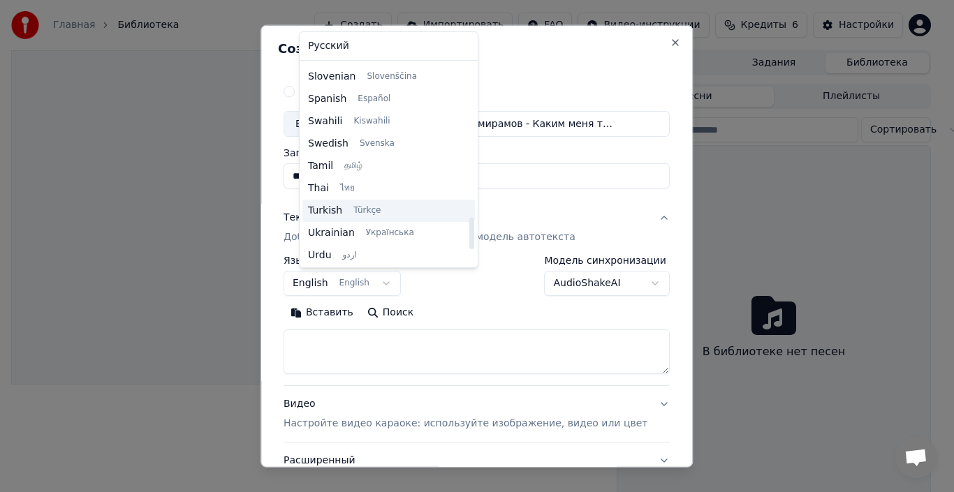
scroll to position [1072, 0]
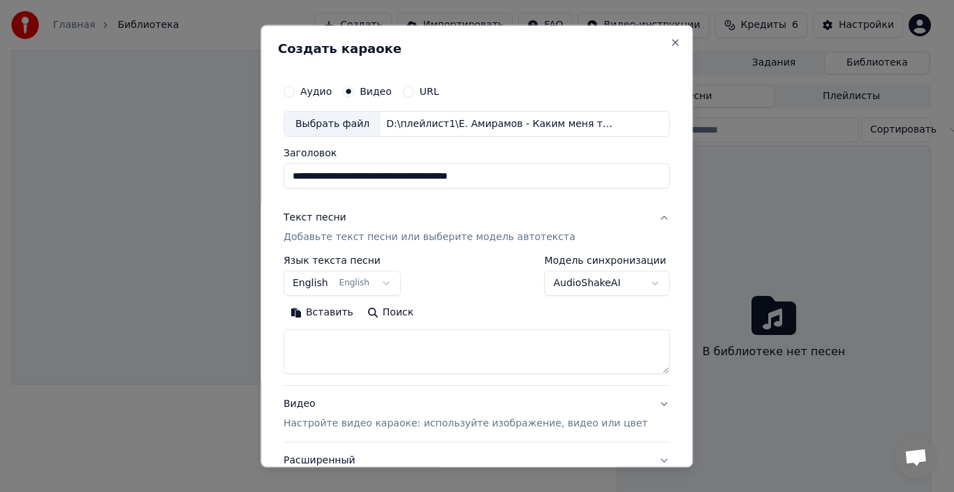
click at [476, 338] on body "**********" at bounding box center [471, 246] width 942 height 492
click at [629, 282] on body "**********" at bounding box center [471, 246] width 942 height 492
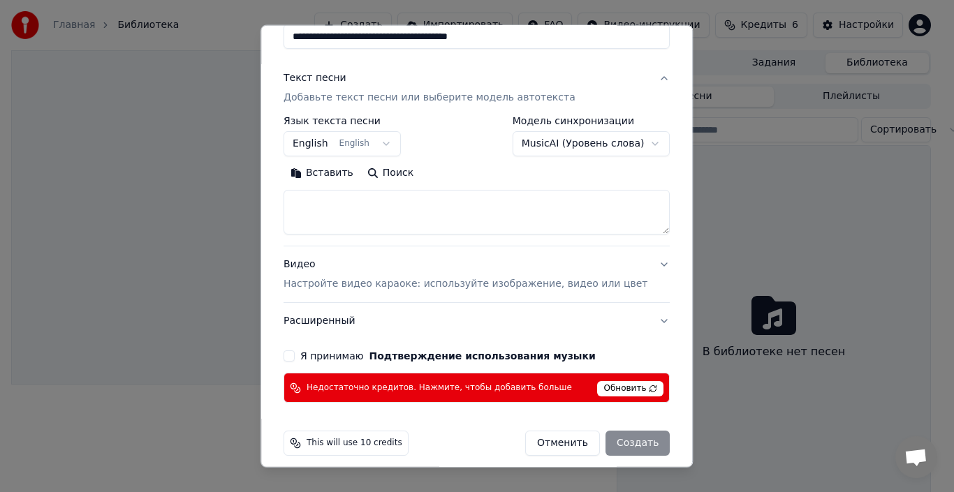
click at [295, 356] on button "Я принимаю Подтверждение использования музыки" at bounding box center [289, 356] width 11 height 11
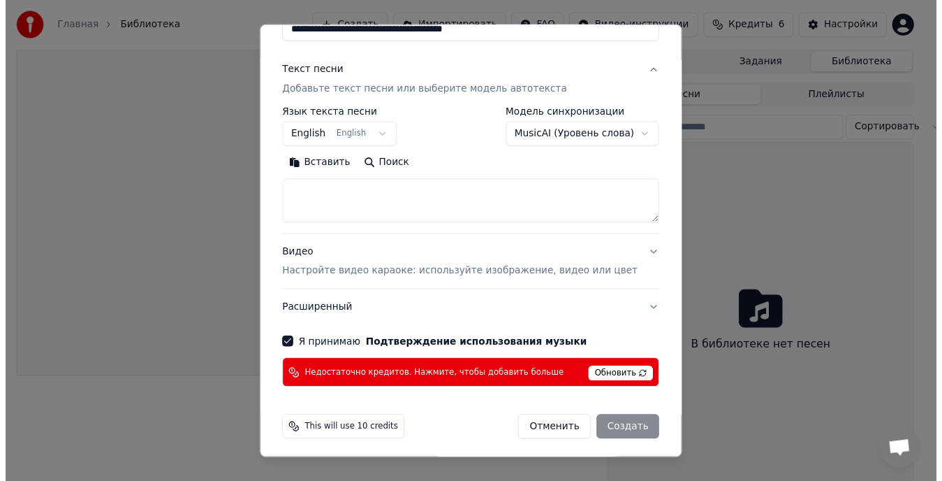
scroll to position [150, 0]
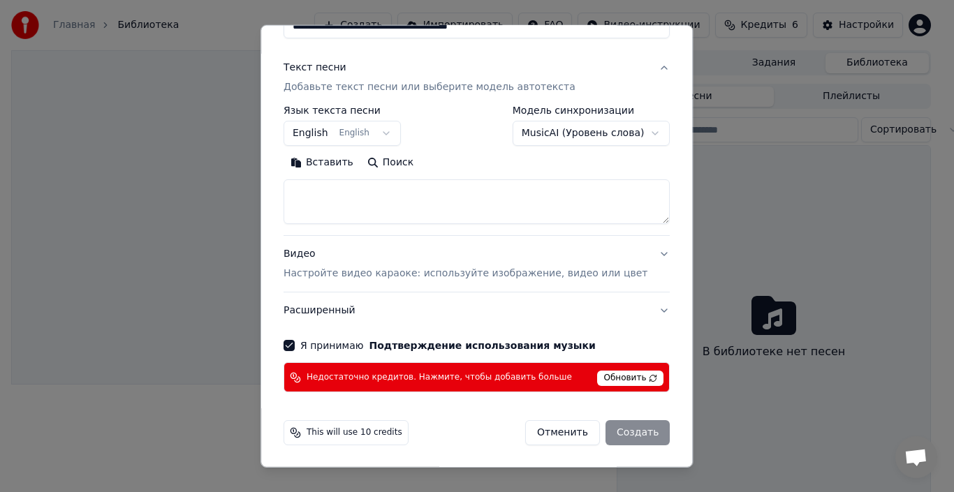
click at [608, 378] on span "Обновить" at bounding box center [631, 378] width 66 height 15
click at [610, 380] on span "Обновить" at bounding box center [631, 378] width 66 height 15
click at [543, 432] on button "Отменить" at bounding box center [562, 433] width 75 height 25
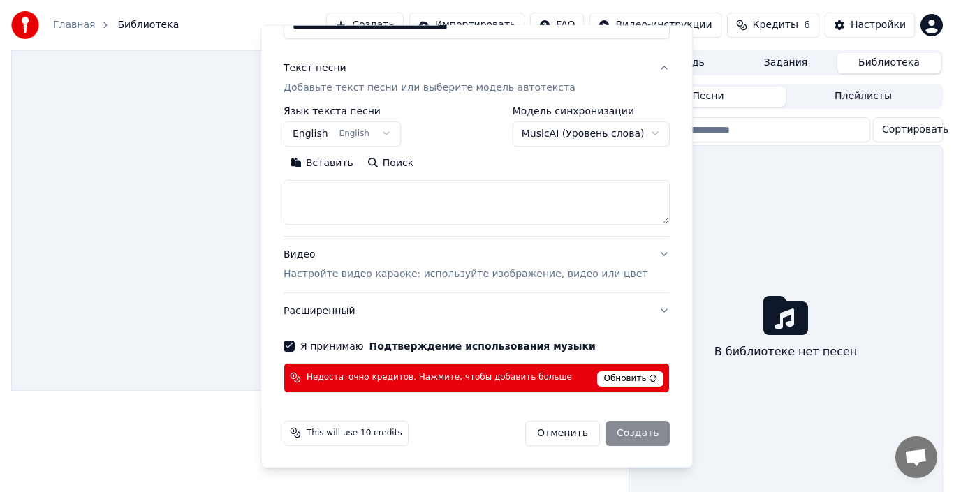
select select "**********"
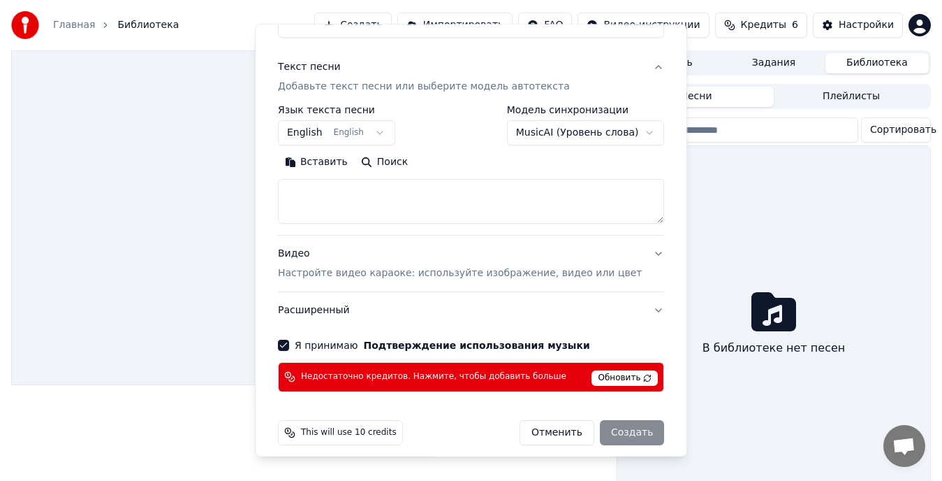
select select
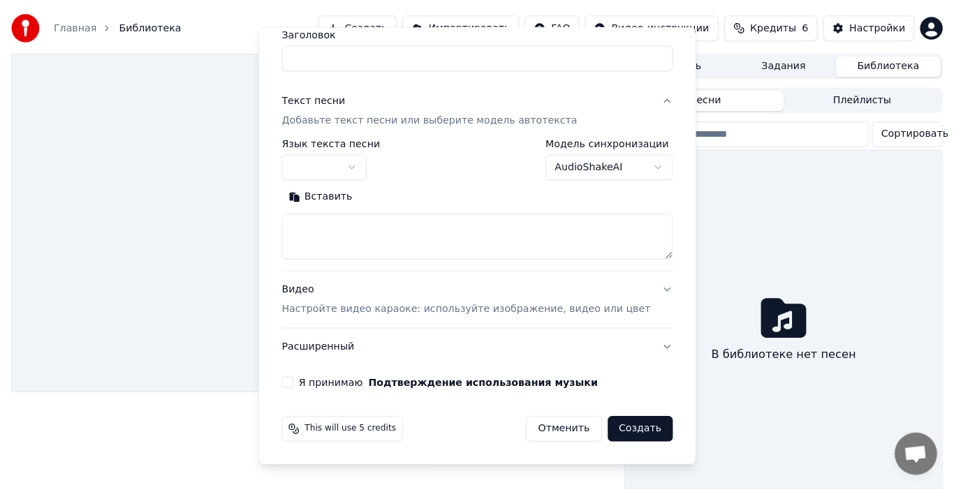
scroll to position [110, 0]
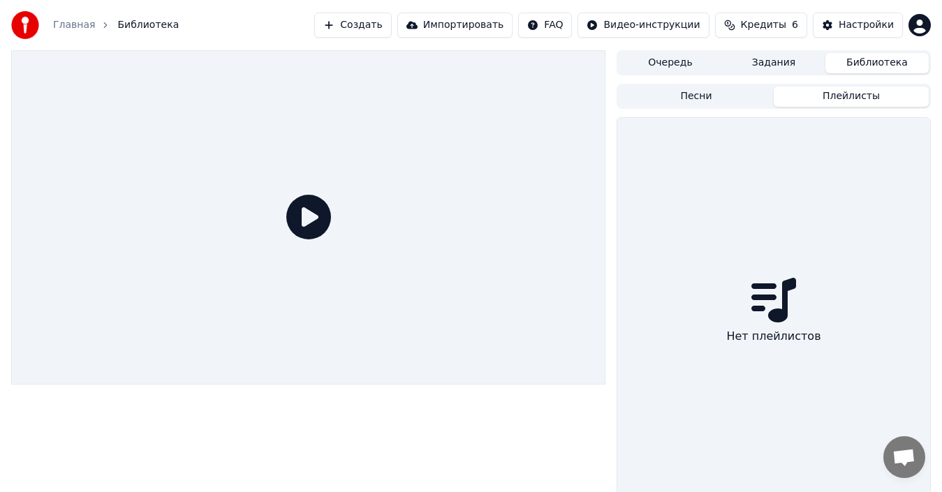
click at [855, 94] on button "Плейлисты" at bounding box center [851, 97] width 155 height 20
click at [854, 94] on button "Плейлисты" at bounding box center [851, 97] width 155 height 20
click at [386, 27] on button "Создать" at bounding box center [352, 25] width 77 height 25
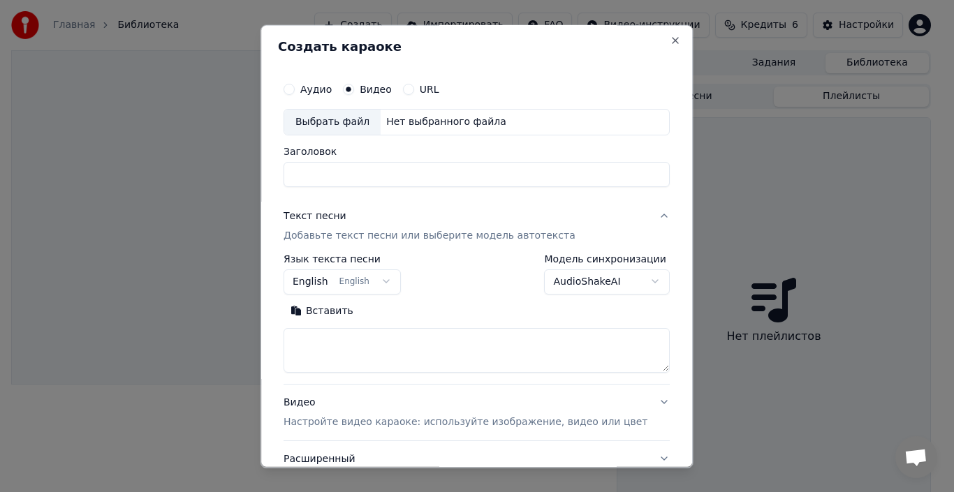
scroll to position [0, 0]
click at [339, 314] on button "Вставить" at bounding box center [322, 313] width 77 height 22
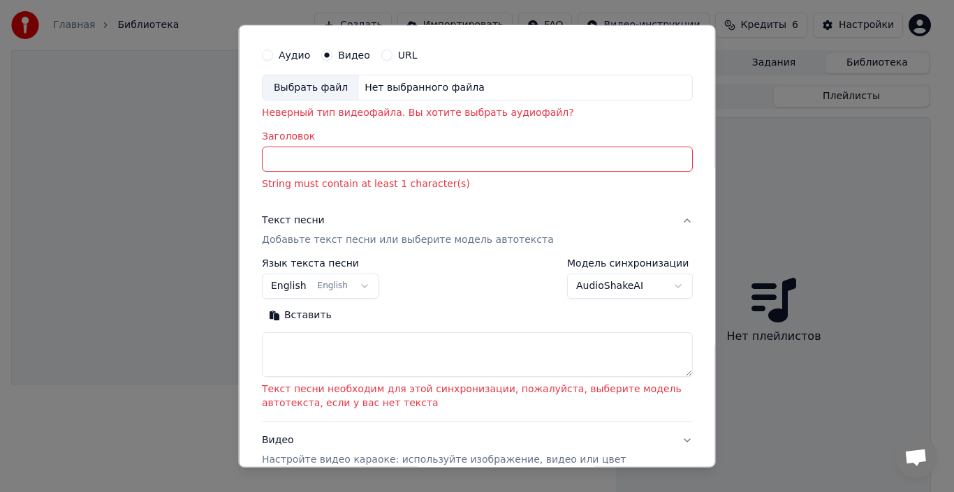
scroll to position [140, 0]
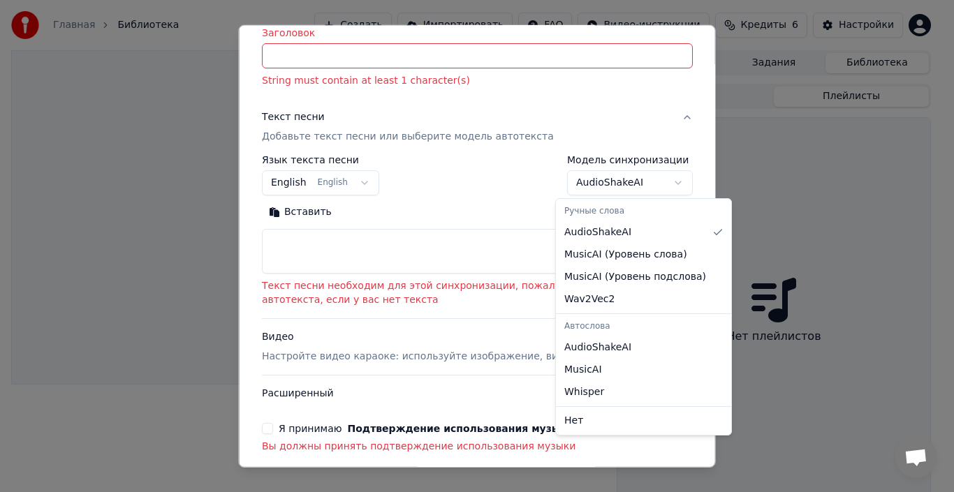
click at [664, 181] on body "**********" at bounding box center [471, 246] width 942 height 492
select select "**********"
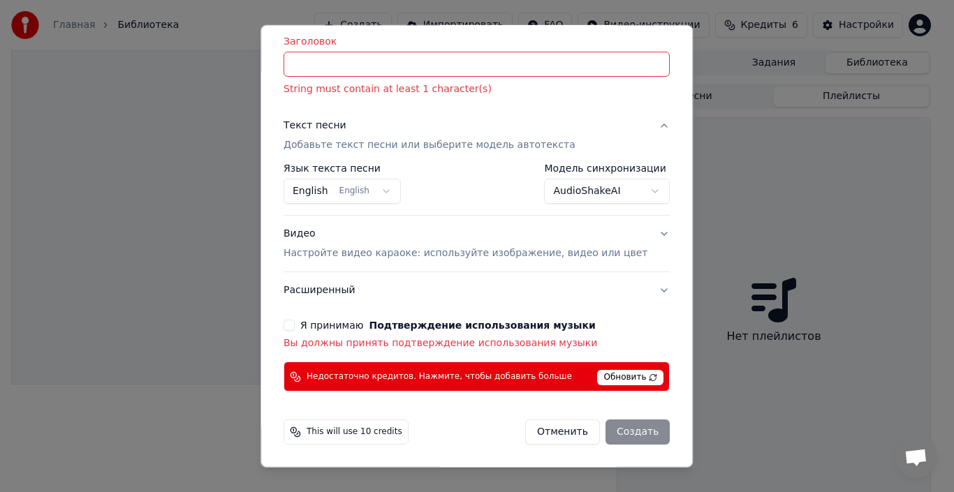
scroll to position [90, 0]
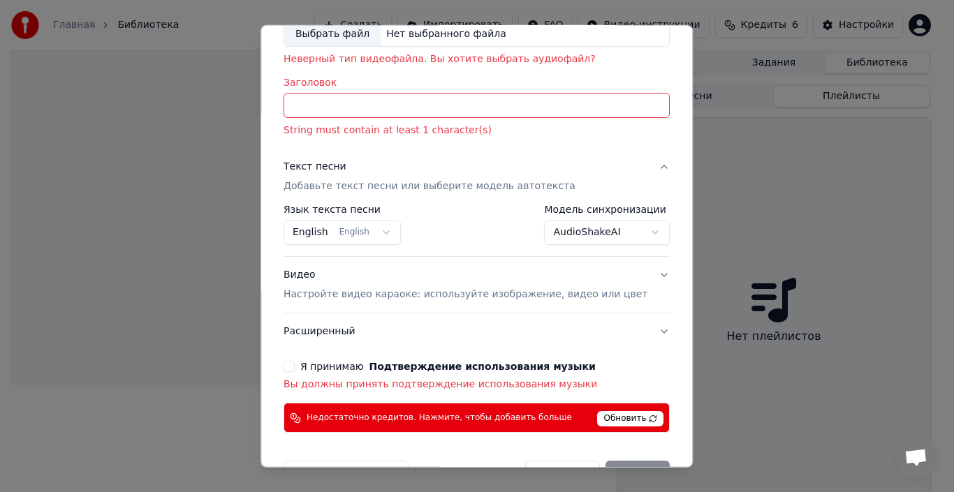
click at [636, 331] on button "Расширенный" at bounding box center [477, 332] width 386 height 36
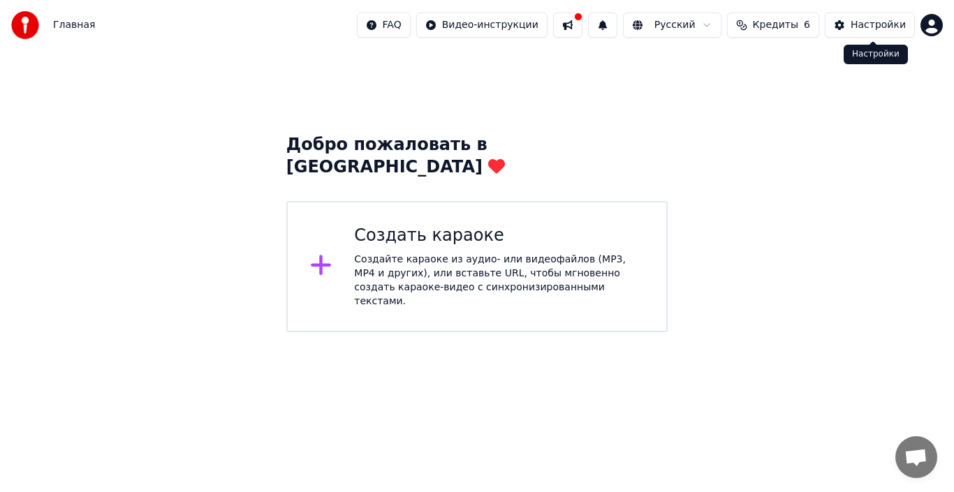
click at [876, 20] on div "Настройки" at bounding box center [878, 25] width 55 height 14
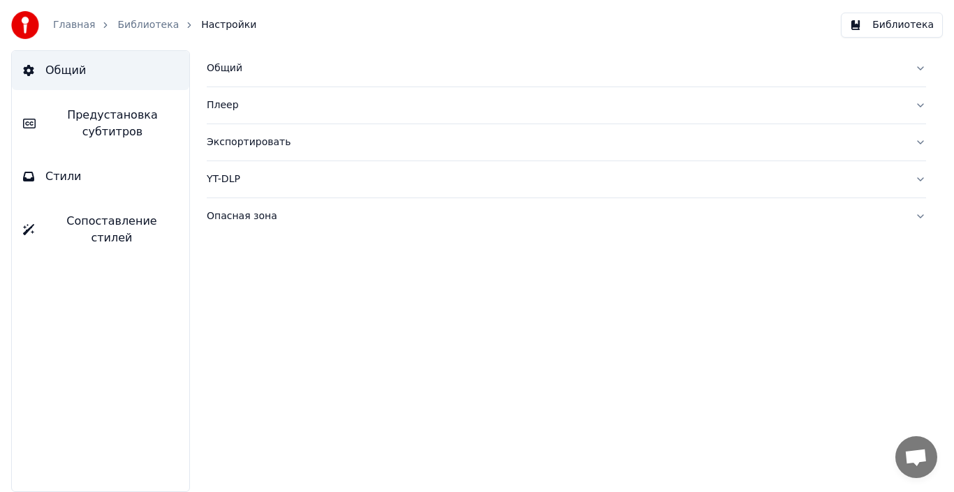
click at [182, 344] on div "Общий Плеер Экспортировать YT-DLP Опасная зона" at bounding box center [566, 271] width 775 height 442
click at [902, 25] on button "Библиотека" at bounding box center [892, 25] width 102 height 25
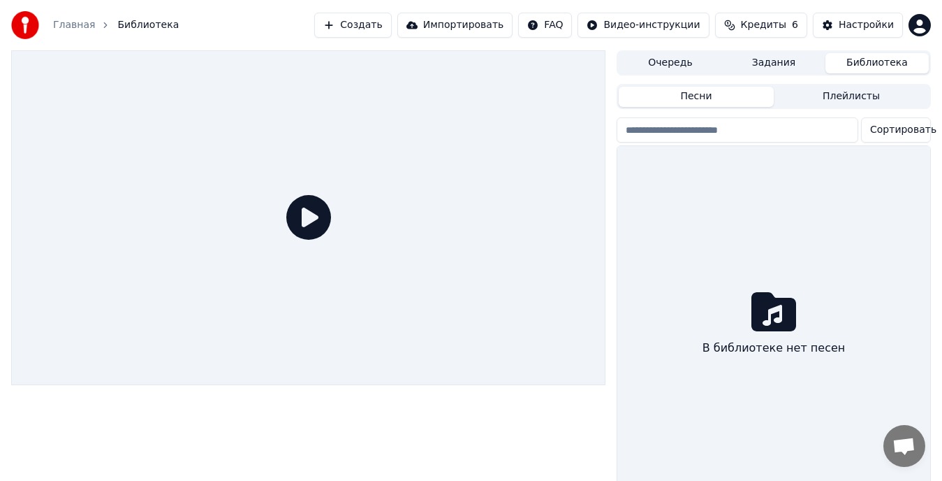
click at [306, 214] on icon at bounding box center [308, 217] width 45 height 45
